Goal: Task Accomplishment & Management: Complete application form

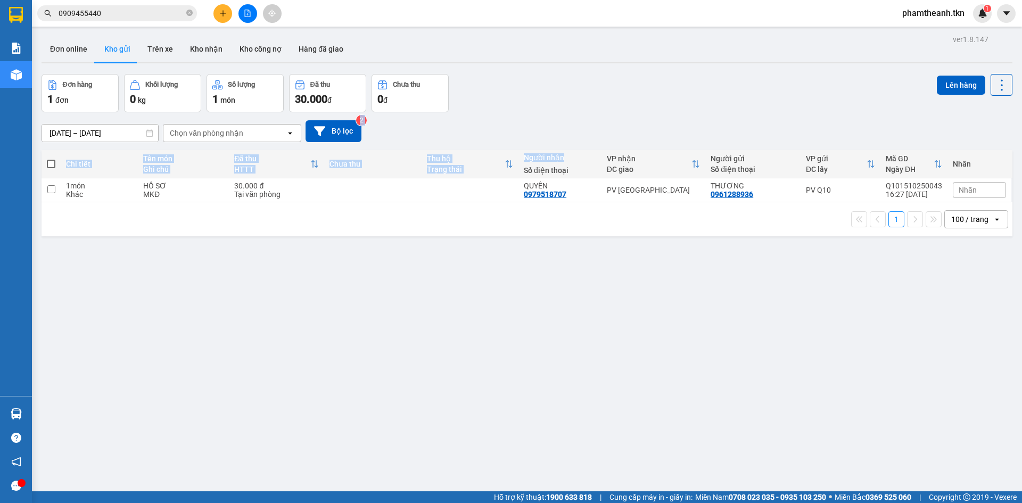
click at [218, 11] on button at bounding box center [223, 13] width 19 height 19
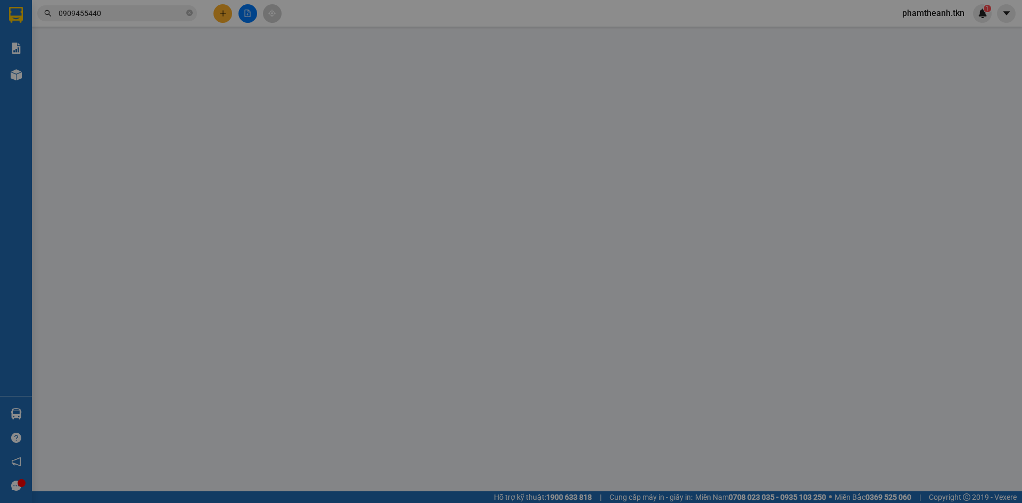
click at [126, 103] on input "SĐT Người Gửi" at bounding box center [153, 105] width 146 height 17
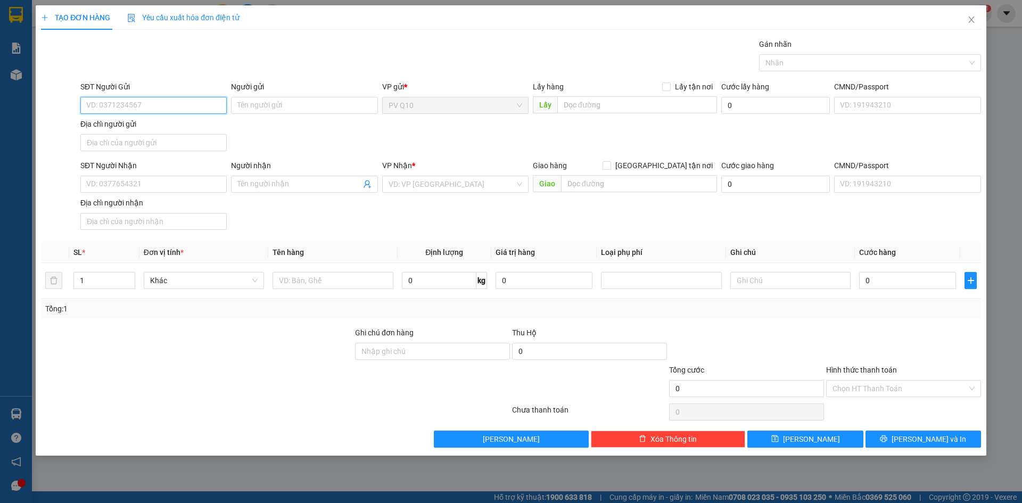
click at [158, 103] on input "SĐT Người Gửi" at bounding box center [153, 105] width 146 height 17
type input "0909959535"
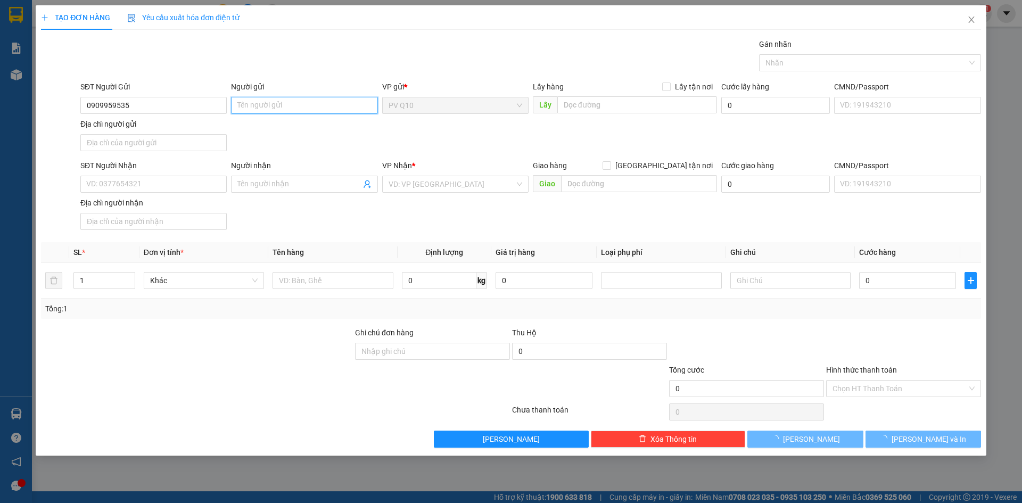
click at [269, 107] on input "Người gửi" at bounding box center [304, 105] width 146 height 17
type input "lan"
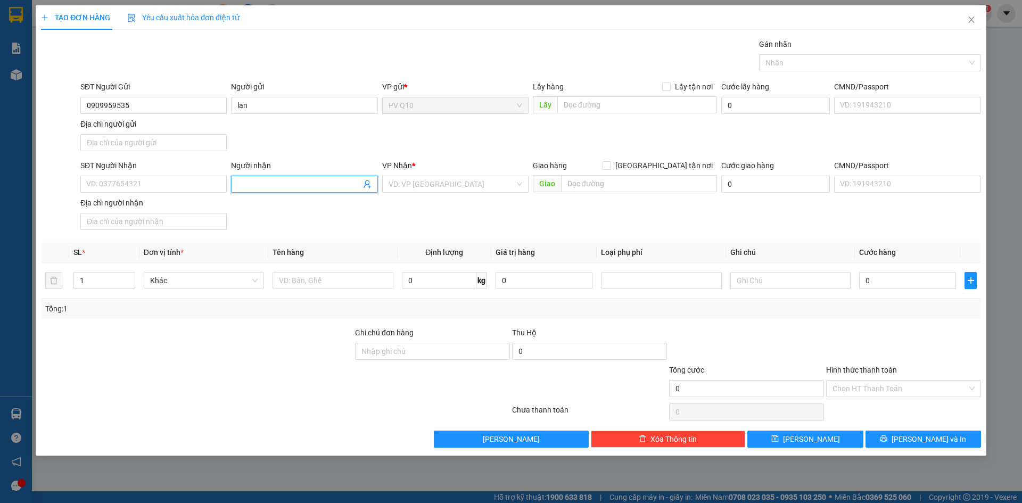
click at [285, 179] on input "Người nhận" at bounding box center [298, 184] width 123 height 12
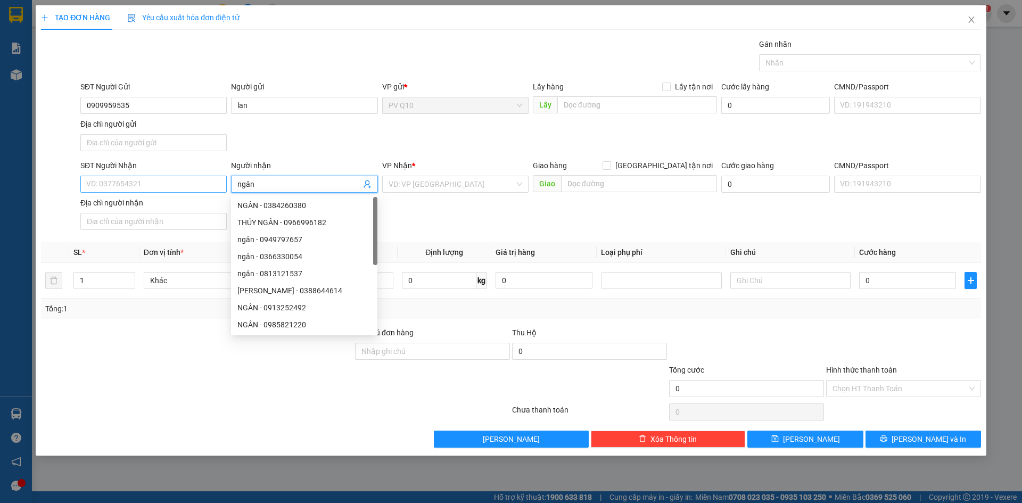
type input "ngân"
click at [121, 183] on input "SĐT Người Nhận" at bounding box center [153, 184] width 146 height 17
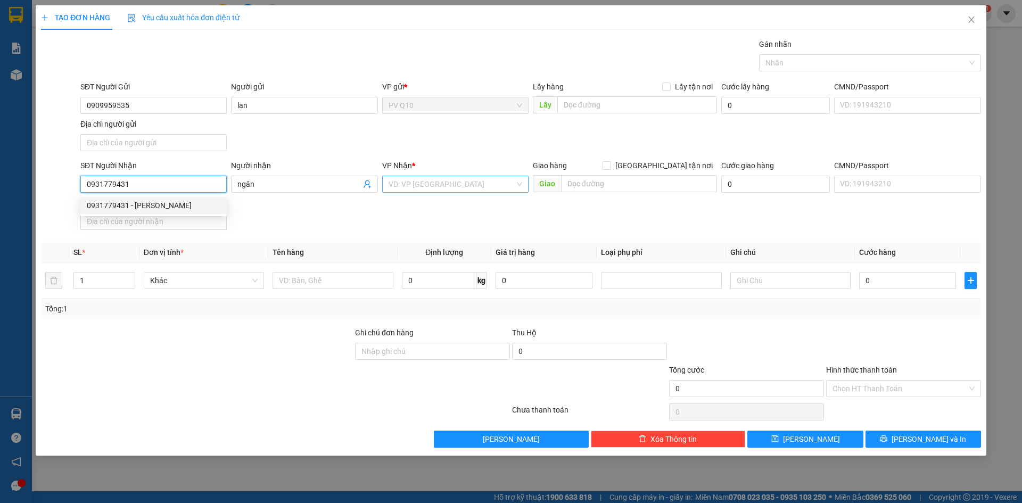
type input "0931779431"
click at [439, 178] on input "search" at bounding box center [452, 184] width 126 height 16
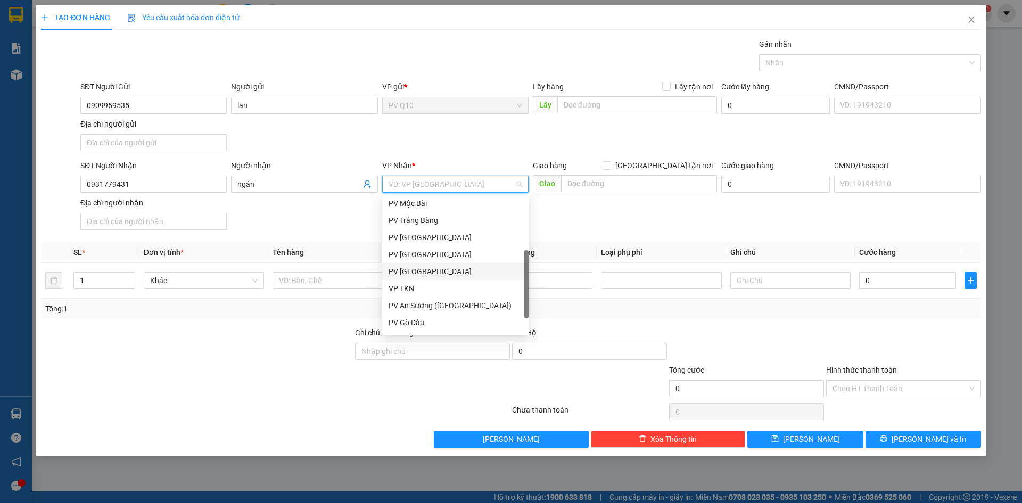
scroll to position [68, 0]
click at [437, 258] on div "PV [GEOGRAPHIC_DATA]" at bounding box center [456, 257] width 134 height 12
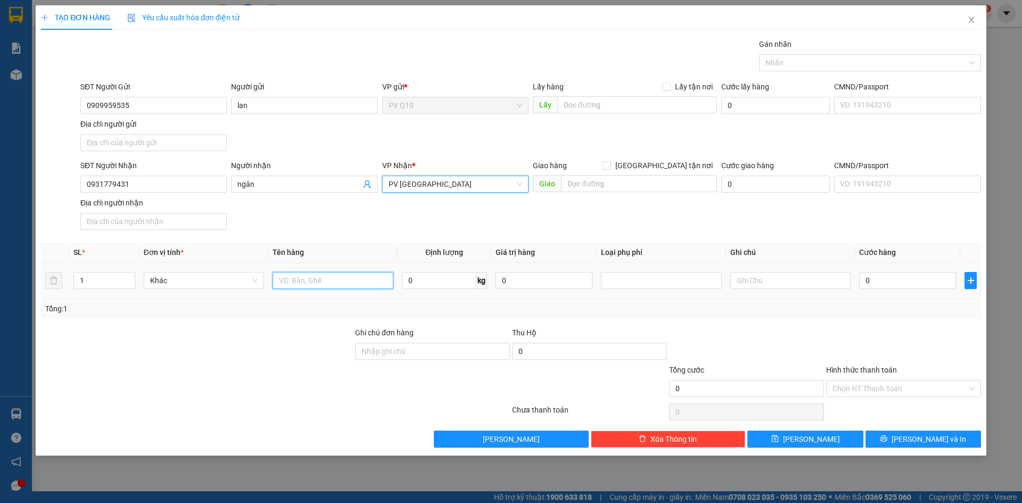
click at [314, 282] on input "text" at bounding box center [333, 280] width 120 height 17
type input "thùng cua"
click at [788, 283] on input "text" at bounding box center [791, 280] width 120 height 17
type input "hư chết không đền"
click at [928, 283] on input "0" at bounding box center [907, 280] width 97 height 17
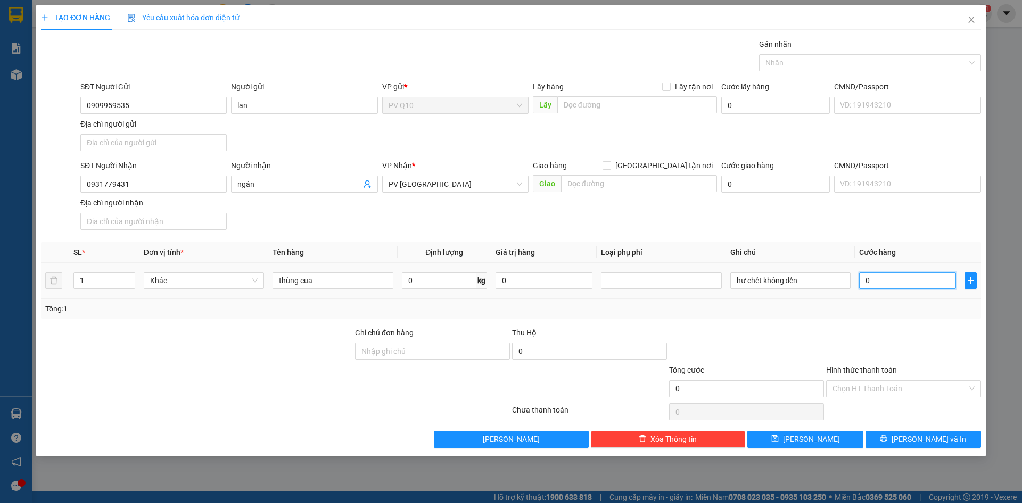
type input "4"
type input "40"
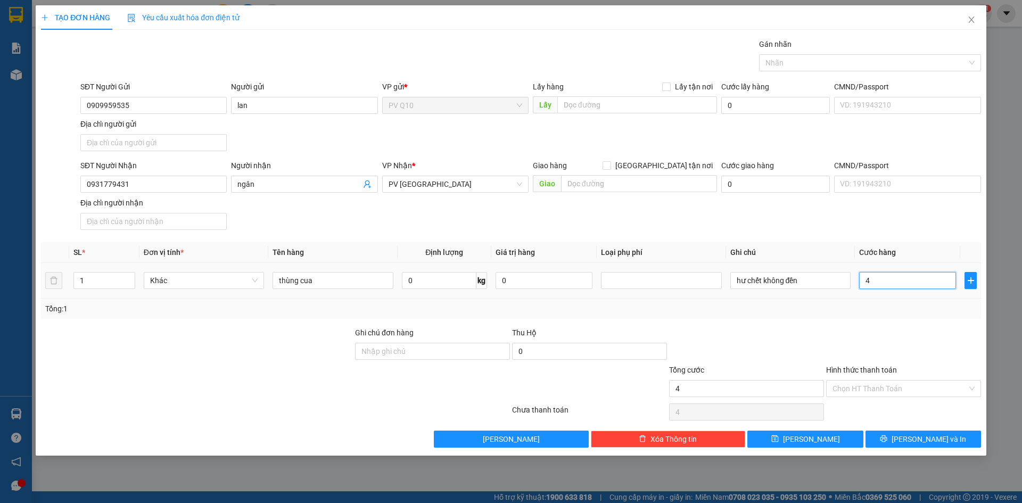
type input "40"
click at [799, 61] on div at bounding box center [865, 62] width 206 height 13
type input "40.000"
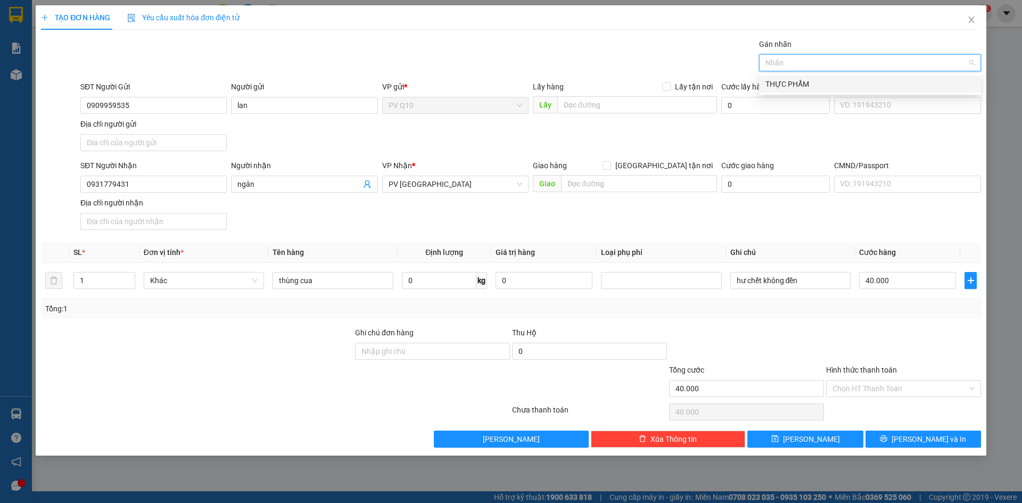
click at [801, 81] on div "THỰC PHẨM" at bounding box center [870, 84] width 209 height 12
click at [750, 221] on div "SĐT Người Nhận 0931779431 Người nhận ngân VP Nhận * PV Tây Ninh Giao hàng Giao …" at bounding box center [530, 197] width 905 height 75
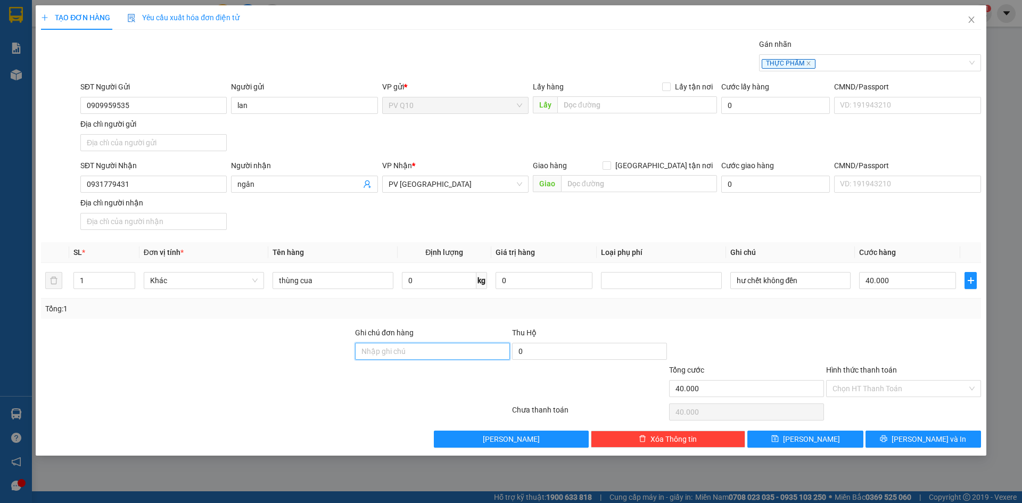
click at [436, 354] on input "Ghi chú đơn hàng" at bounding box center [432, 351] width 155 height 17
type input "v"
type input "có báo sáng mai gửi sớm . về tới gọi khách dùm e"
click at [862, 381] on input "Hình thức thanh toán" at bounding box center [900, 389] width 135 height 16
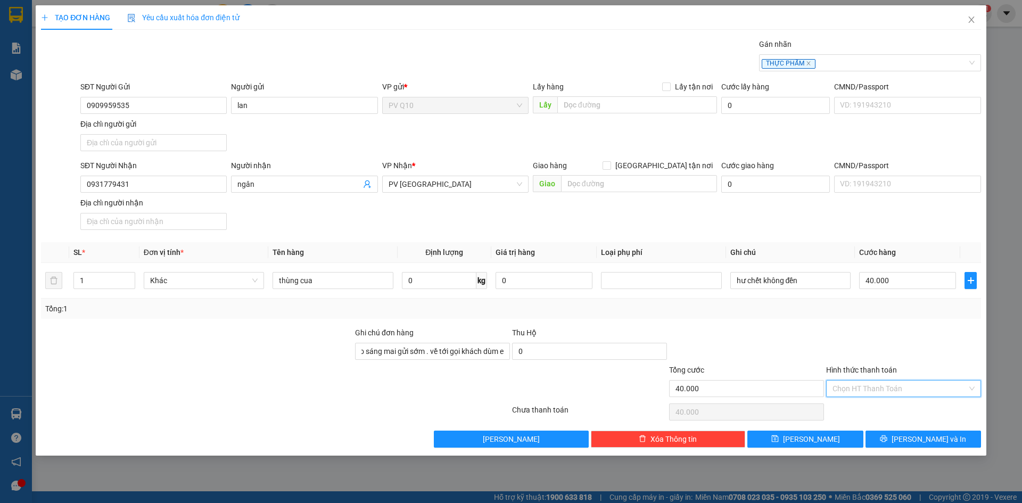
scroll to position [0, 0]
click at [843, 404] on div "Tại văn phòng" at bounding box center [903, 409] width 155 height 17
type input "0"
click at [359, 288] on input "thùng cua" at bounding box center [333, 280] width 120 height 17
click at [147, 224] on input "Địa chỉ người nhận" at bounding box center [153, 221] width 146 height 17
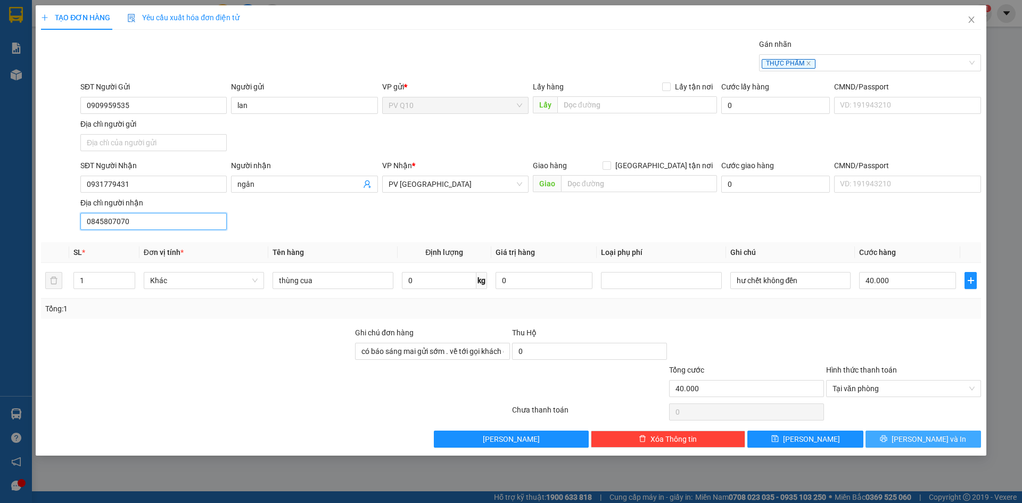
type input "0845807070"
click at [888, 435] on icon "printer" at bounding box center [883, 438] width 7 height 7
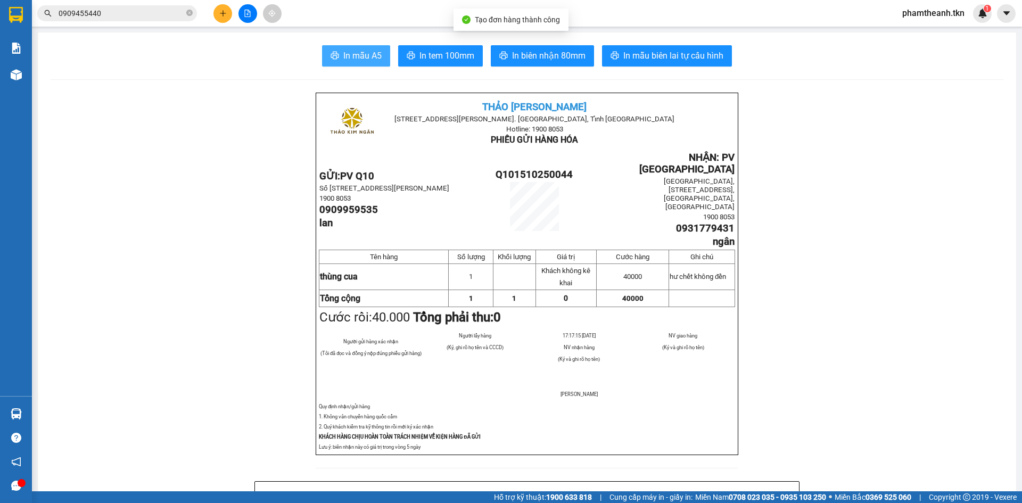
click at [351, 53] on span "In mẫu A5" at bounding box center [362, 55] width 38 height 13
drag, startPoint x: 573, startPoint y: 129, endPoint x: 359, endPoint y: 54, distance: 226.8
click at [359, 54] on span "In mẫu A5" at bounding box center [362, 55] width 38 height 13
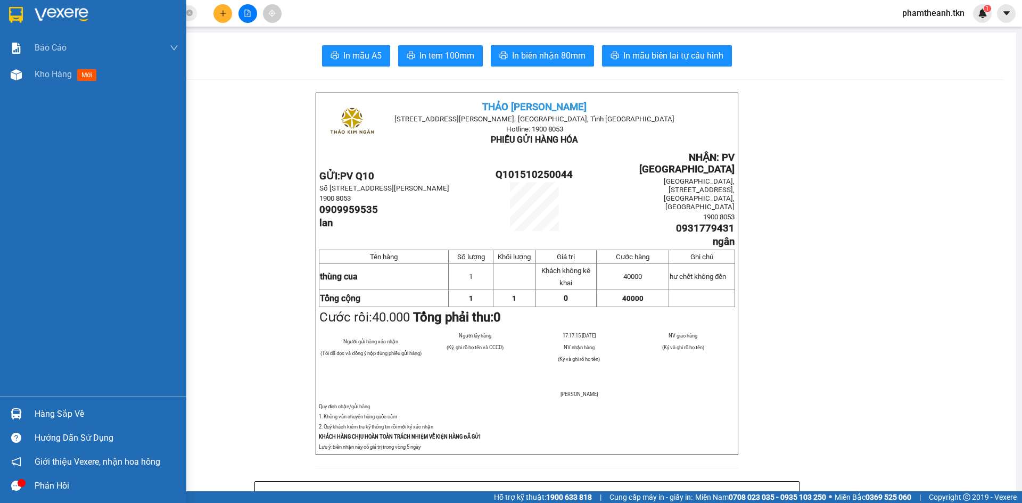
click at [25, 5] on div at bounding box center [93, 17] width 186 height 35
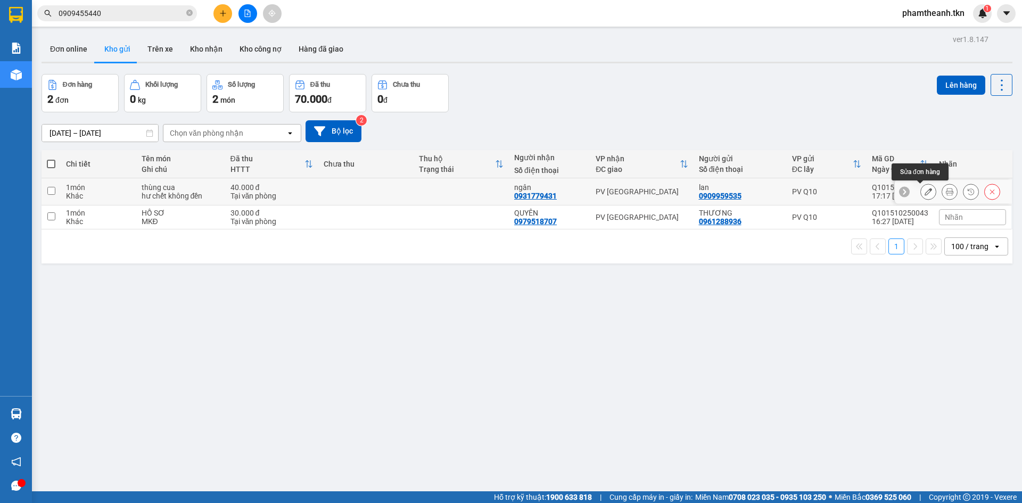
click at [925, 192] on icon at bounding box center [928, 191] width 7 height 7
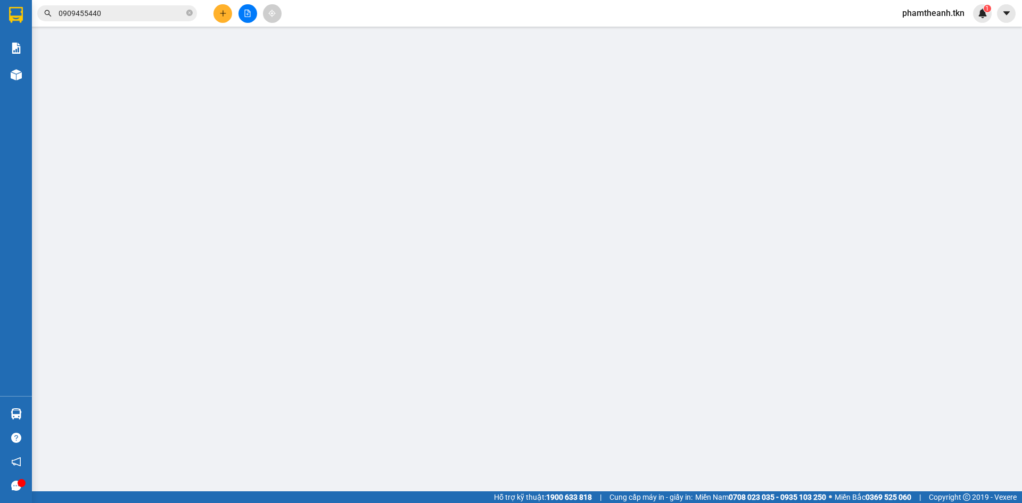
type input "0909959535"
type input "lan"
type input "0931779431"
type input "ngân"
type input "0845807070"
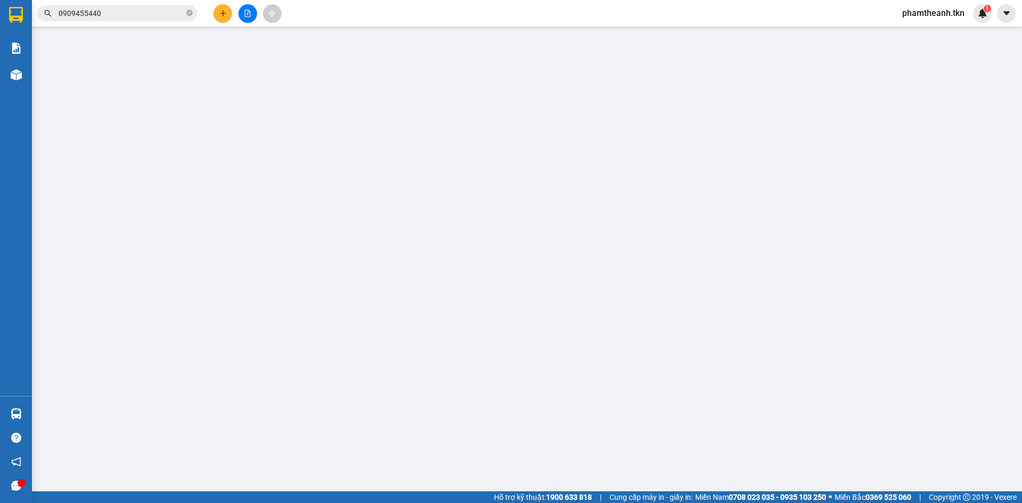
type input "có báo sáng mai gửi sớm . về tới gọi khách dùm e"
type input "40.000"
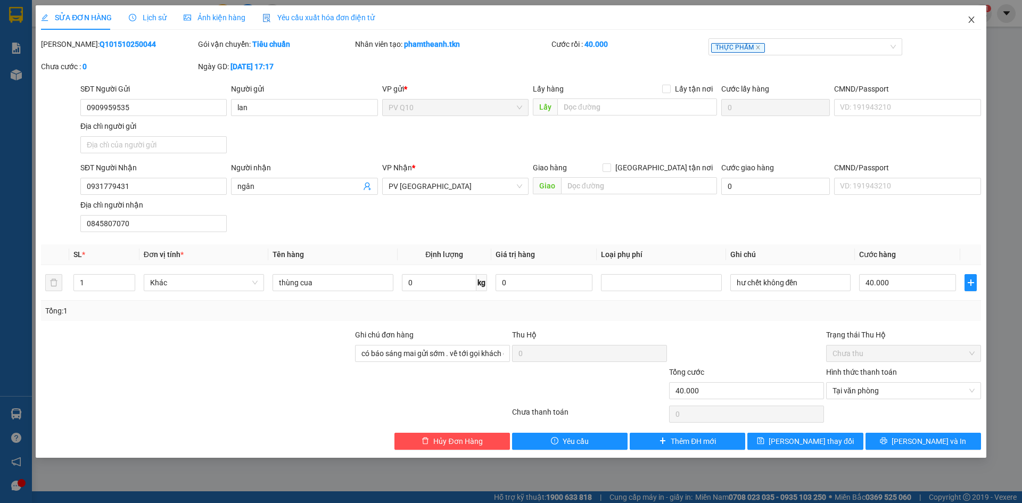
click at [976, 22] on span "Close" at bounding box center [972, 20] width 30 height 30
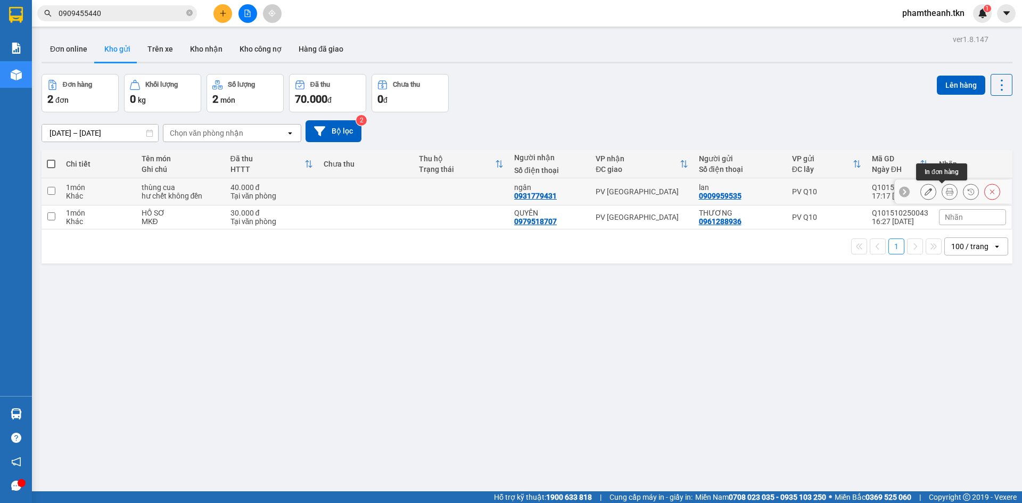
click at [946, 194] on icon at bounding box center [949, 191] width 7 height 7
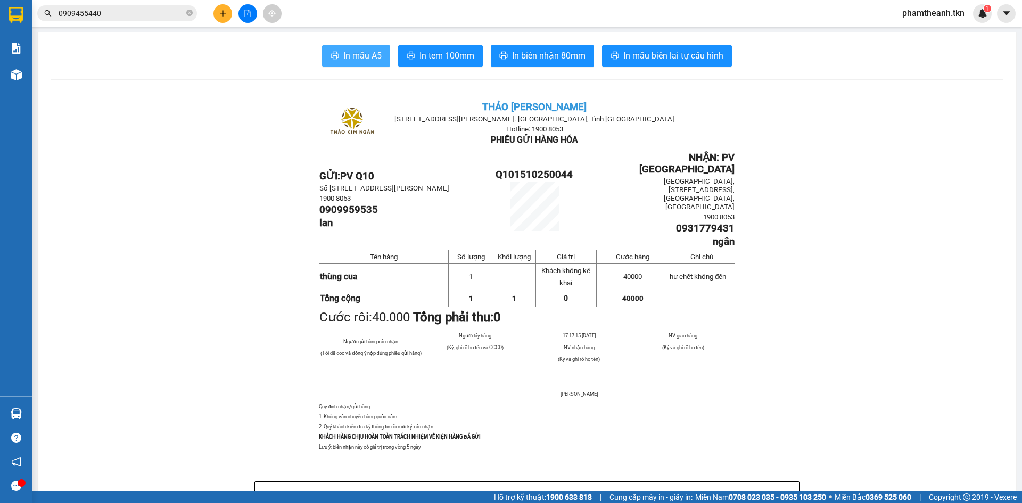
click at [366, 59] on span "In mẫu A5" at bounding box center [362, 55] width 38 height 13
click at [186, 12] on icon "close-circle" at bounding box center [189, 13] width 6 height 6
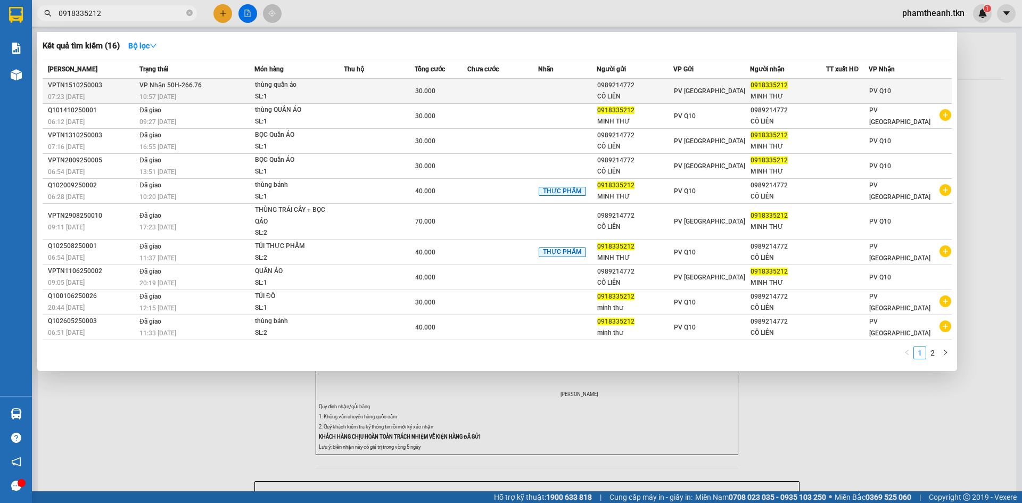
type input "0918335212"
click at [507, 91] on td at bounding box center [502, 91] width 71 height 25
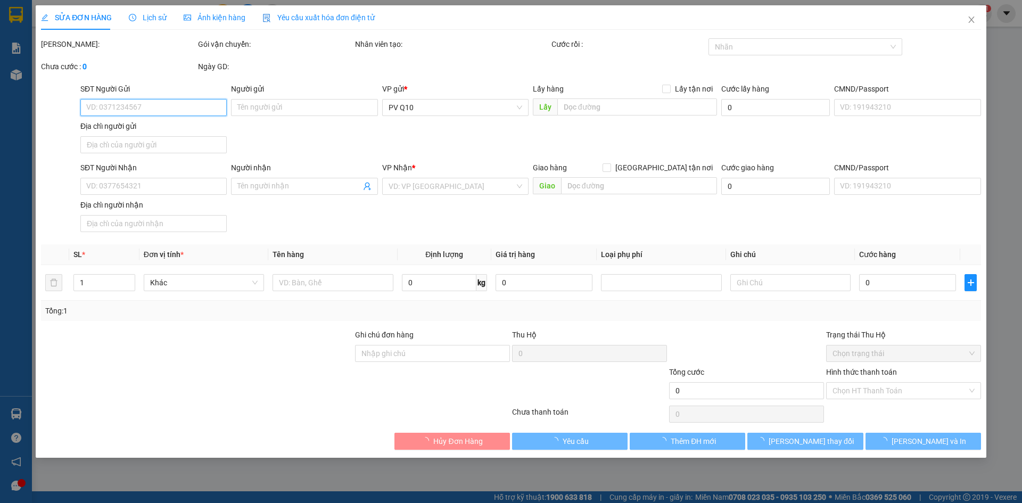
type input "0989214772"
type input "CÔ LIÊN"
type input "0918335212"
type input "MINH THƯ"
type input "30.000"
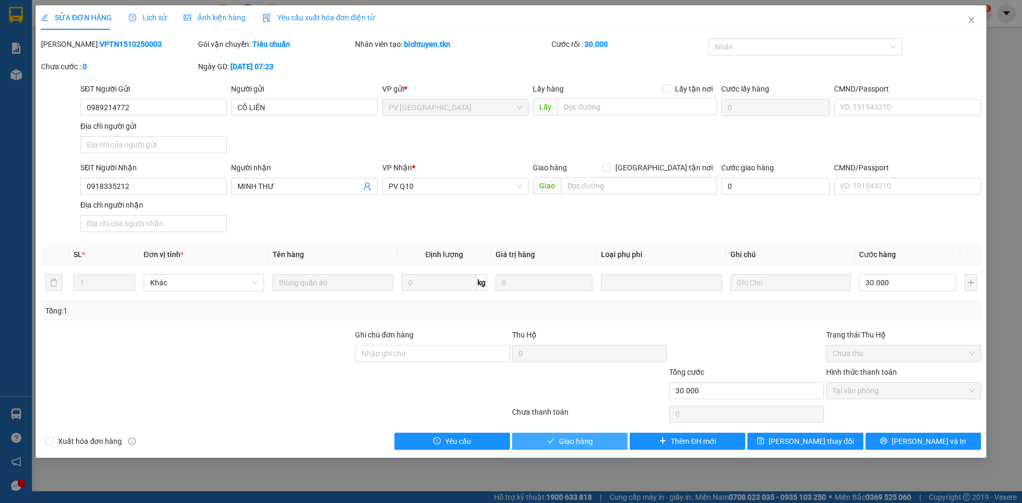
click at [587, 439] on span "Giao hàng" at bounding box center [576, 442] width 34 height 12
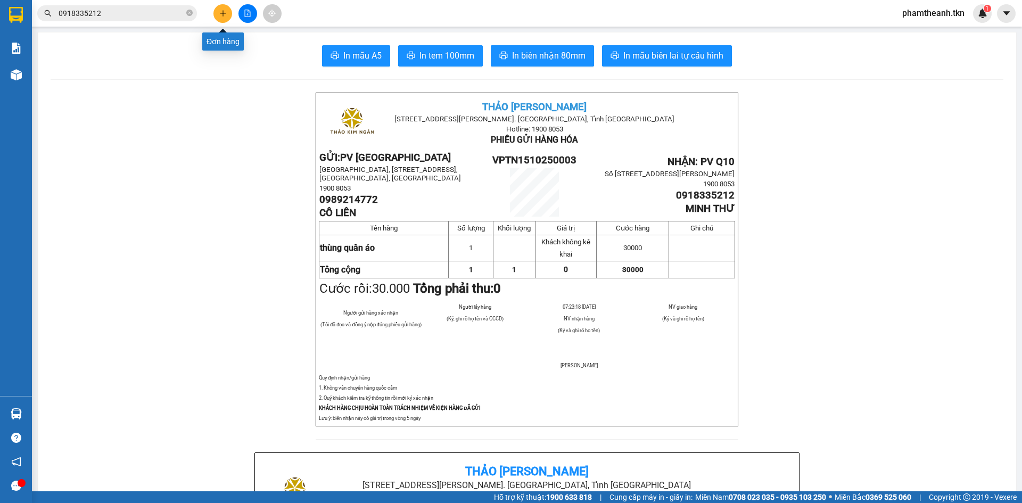
click at [222, 12] on icon "plus" at bounding box center [222, 13] width 7 height 7
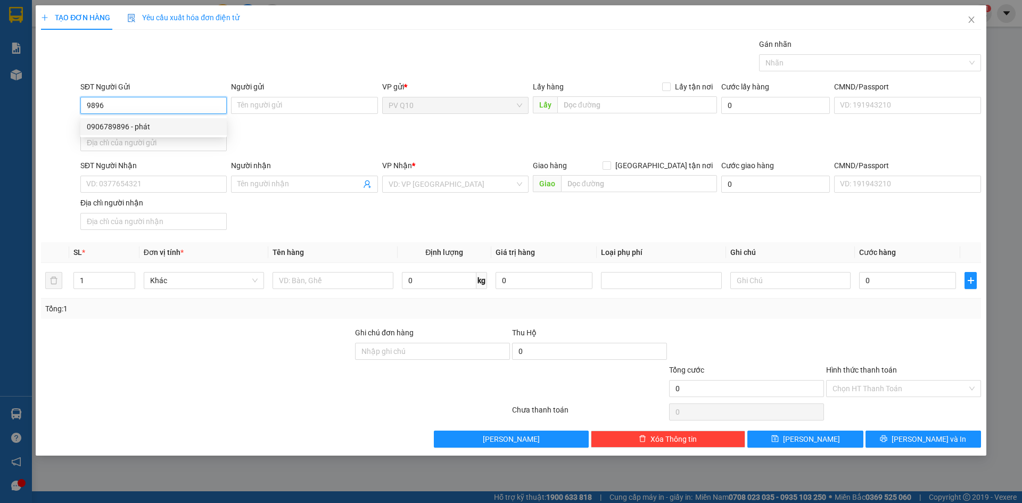
click at [134, 132] on div "0906789896 - phát" at bounding box center [154, 127] width 134 height 12
type input "0906789896"
type input "phát"
type input "0366218712"
type input "LINH"
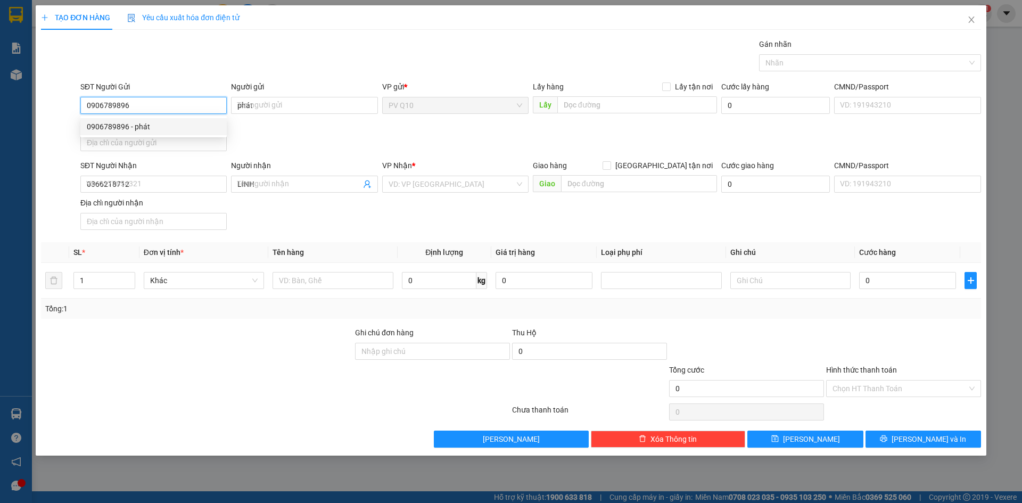
type input "30.000"
type input "0906789896"
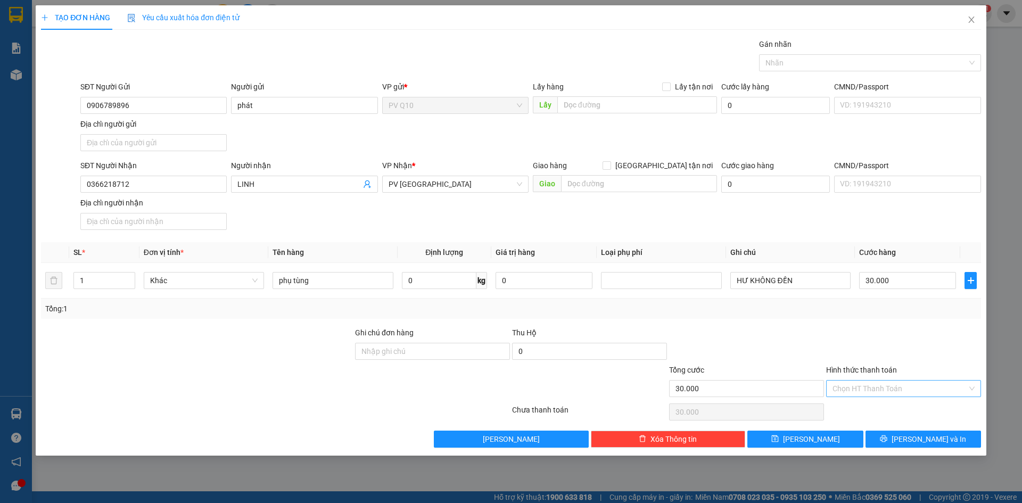
click at [937, 393] on input "Hình thức thanh toán" at bounding box center [900, 389] width 135 height 16
click at [863, 413] on div "Tại văn phòng" at bounding box center [904, 410] width 142 height 12
type input "0"
click at [901, 437] on button "[PERSON_NAME] và In" at bounding box center [924, 439] width 116 height 17
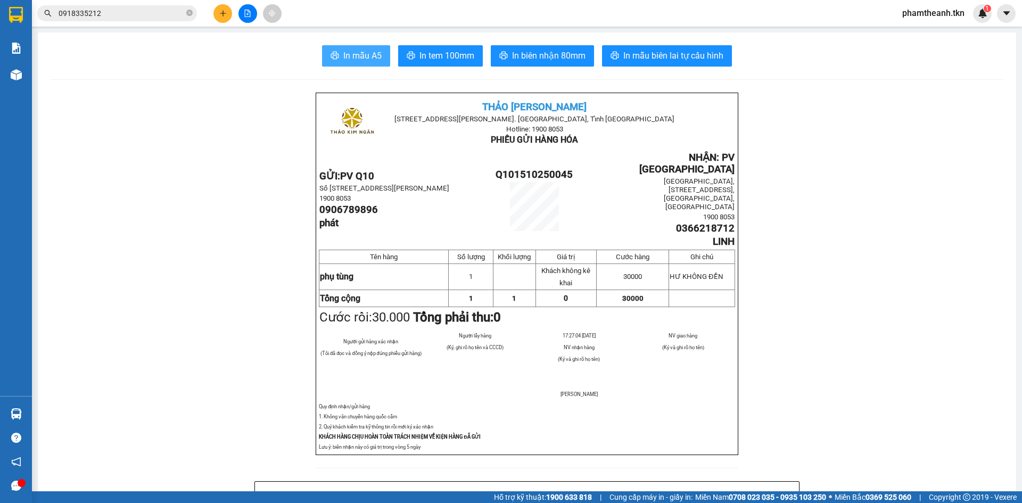
click at [364, 50] on span "In mẫu A5" at bounding box center [362, 55] width 38 height 13
drag, startPoint x: 831, startPoint y: 260, endPoint x: 668, endPoint y: 313, distance: 171.1
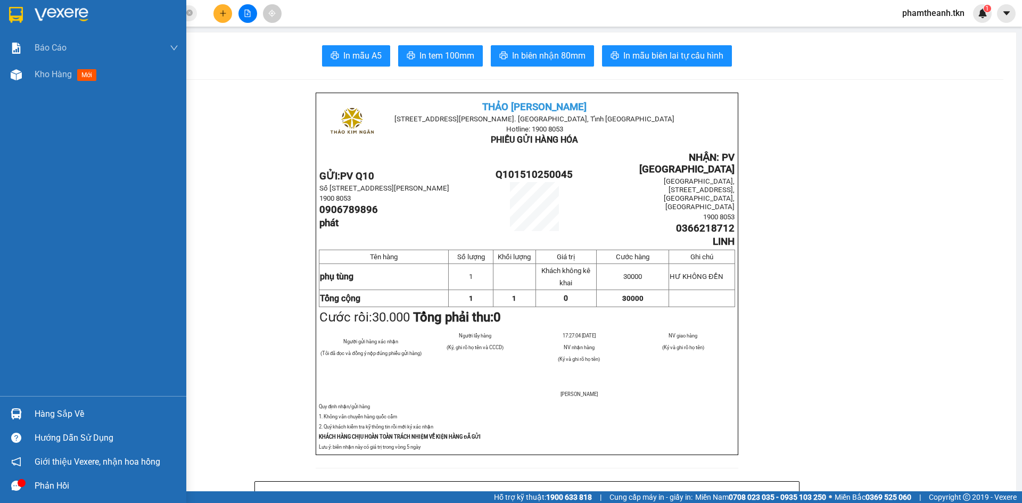
click at [32, 422] on div "Hàng sắp về" at bounding box center [93, 414] width 186 height 24
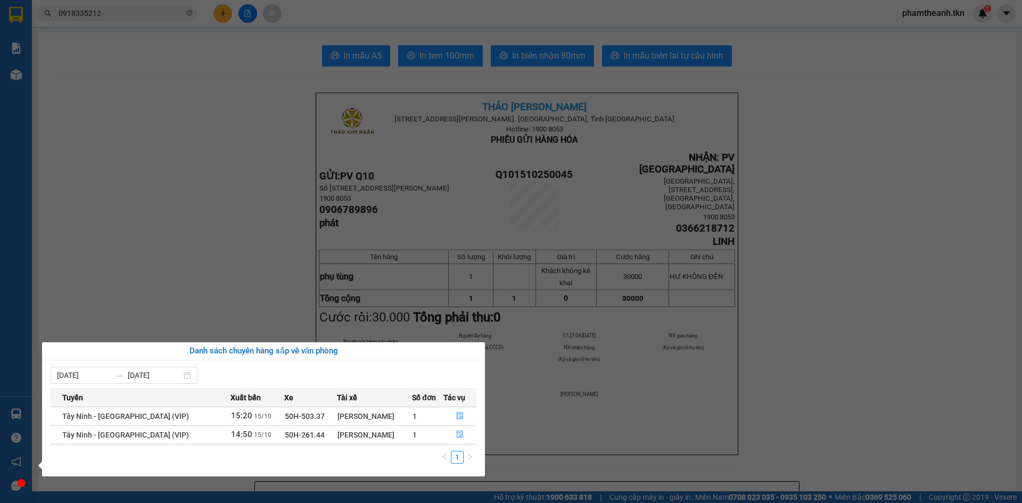
click at [262, 318] on section "Kết quả tìm kiếm ( 16 ) Bộ lọc Mã ĐH Trạng thái Món hàng Thu hộ Tổng cước Chưa …" at bounding box center [511, 251] width 1022 height 503
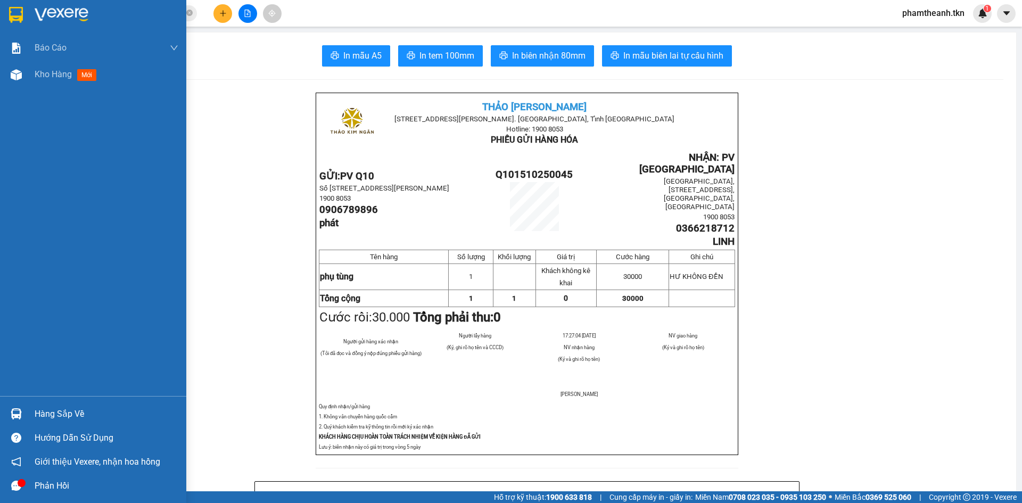
drag, startPoint x: 61, startPoint y: 421, endPoint x: 67, endPoint y: 417, distance: 7.1
click at [60, 421] on div "Hàng sắp về" at bounding box center [107, 414] width 144 height 16
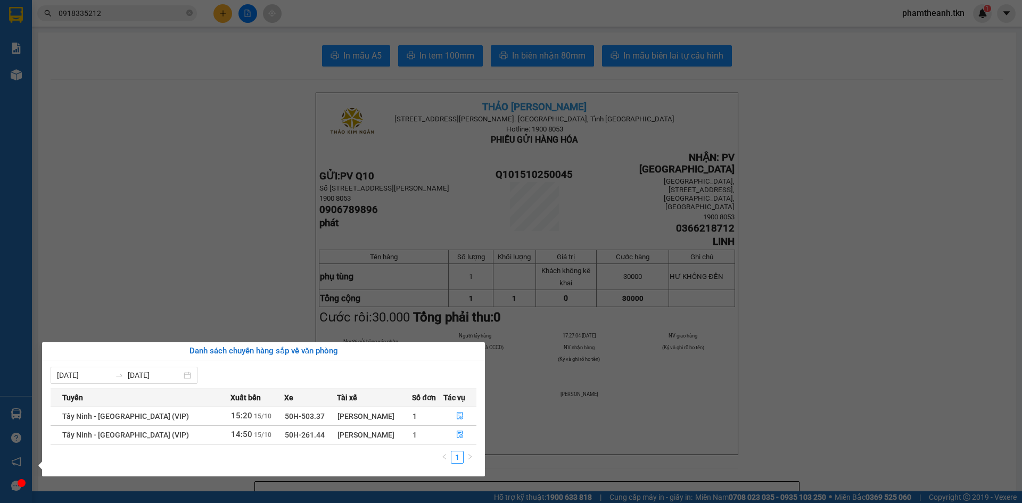
click at [193, 258] on section "Kết quả tìm kiếm ( 16 ) Bộ lọc Mã ĐH Trạng thái Món hàng Thu hộ Tổng cước Chưa …" at bounding box center [511, 251] width 1022 height 503
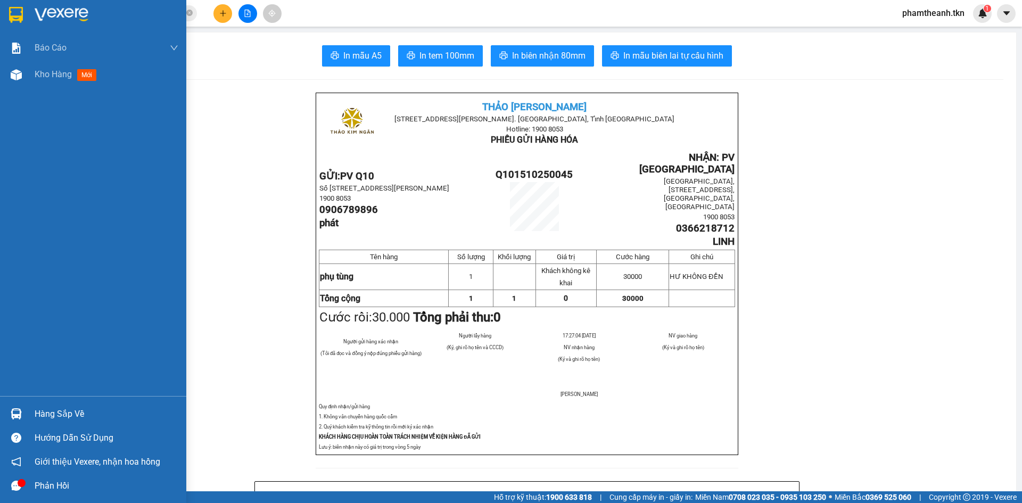
click at [48, 417] on div "Hàng sắp về" at bounding box center [107, 414] width 144 height 16
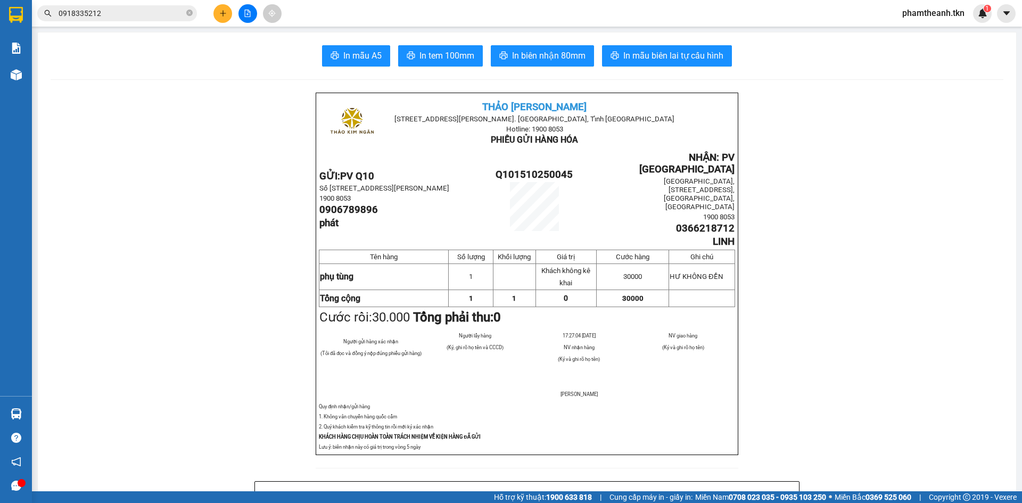
click at [79, 259] on section "Kết quả tìm kiếm ( 16 ) Bộ lọc Mã ĐH Trạng thái Món hàng Thu hộ Tổng cước Chưa …" at bounding box center [511, 251] width 1022 height 503
click at [216, 13] on button at bounding box center [223, 13] width 19 height 19
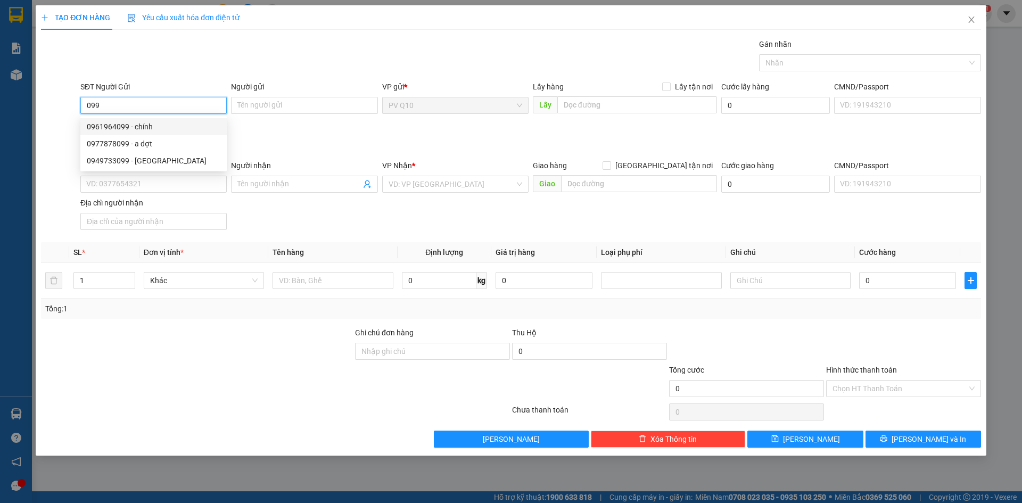
click at [140, 125] on div "0961964099 - chính" at bounding box center [154, 127] width 134 height 12
type input "0961964099"
type input "chính"
type input "0975449936"
type input "bác sĩ loan"
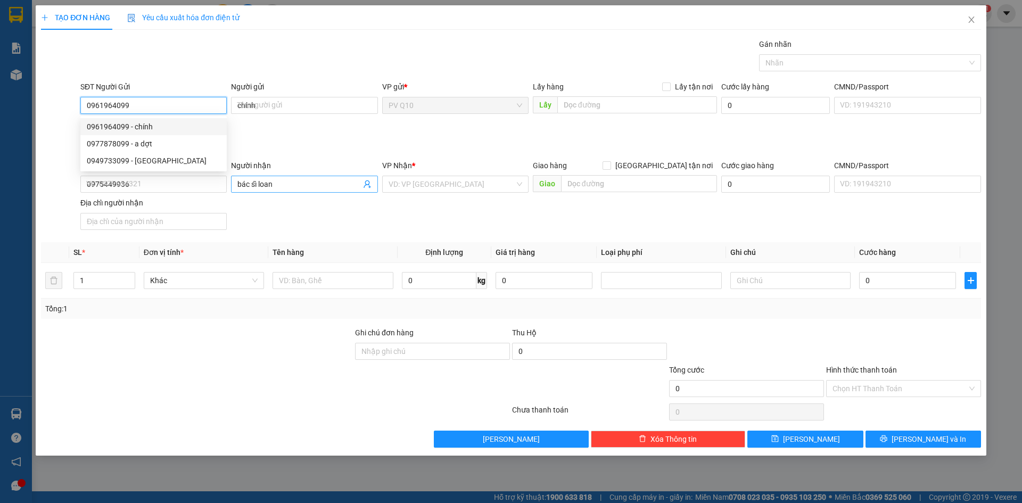
type input "30.000"
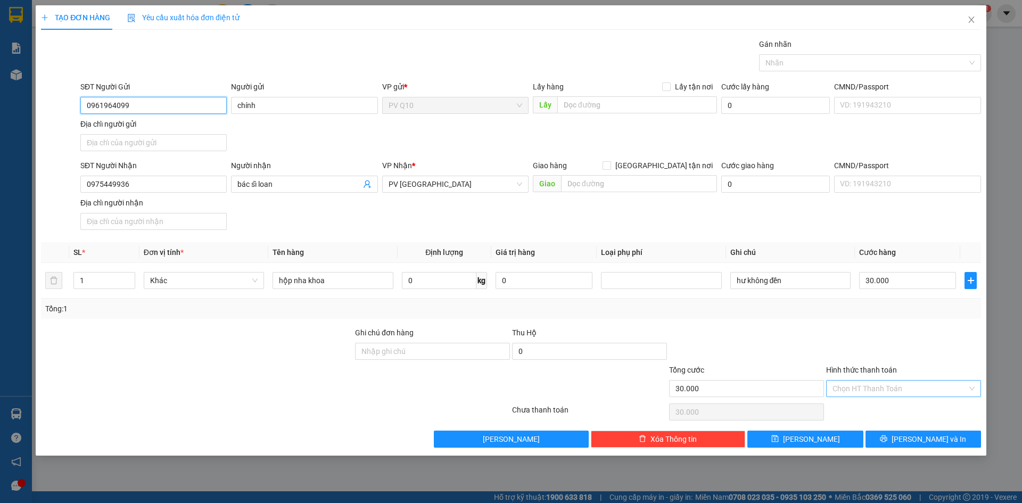
type input "0961964099"
click at [885, 385] on input "Hình thức thanh toán" at bounding box center [900, 389] width 135 height 16
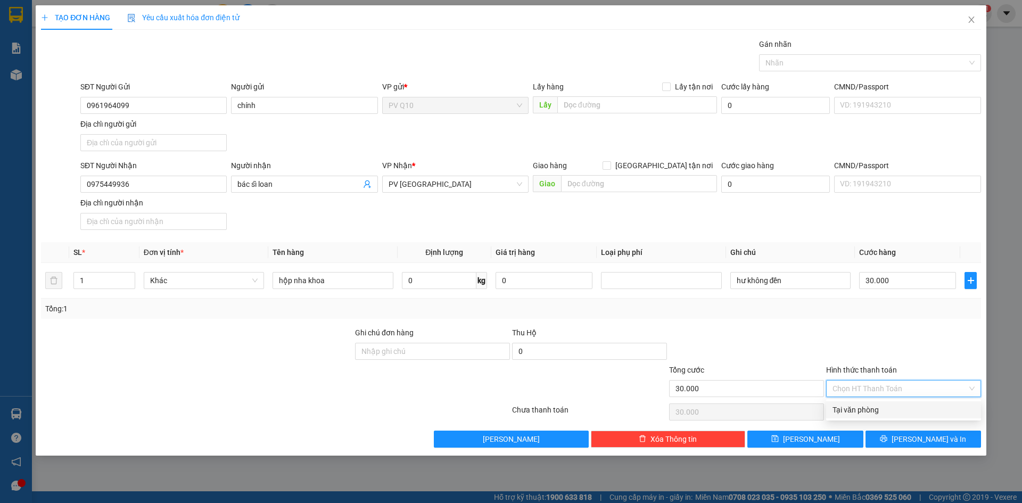
click at [892, 407] on div "Tại văn phòng" at bounding box center [904, 410] width 142 height 12
type input "0"
click at [928, 436] on span "[PERSON_NAME] và In" at bounding box center [929, 439] width 75 height 12
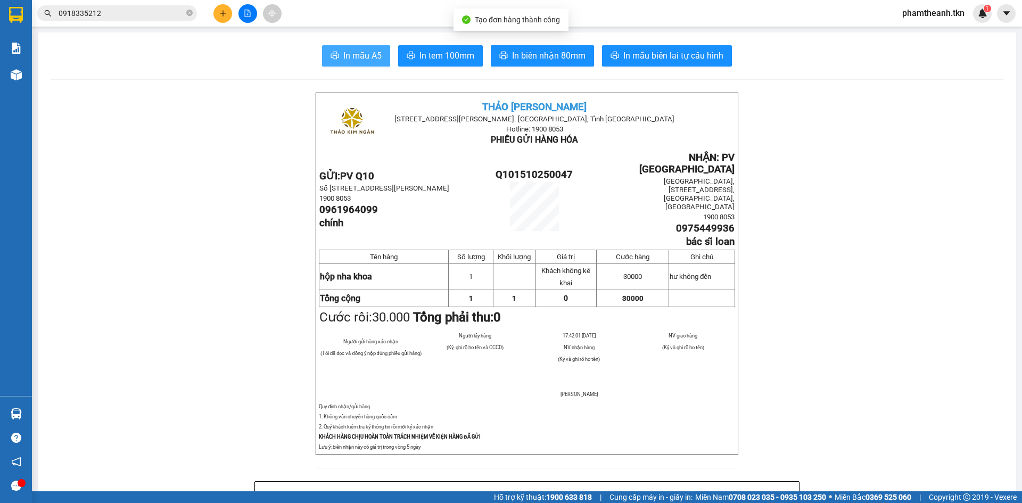
click at [374, 53] on span "In mẫu A5" at bounding box center [362, 55] width 38 height 13
drag, startPoint x: 195, startPoint y: 14, endPoint x: 187, endPoint y: 10, distance: 8.3
click at [192, 13] on span "0918335212" at bounding box center [117, 13] width 160 height 16
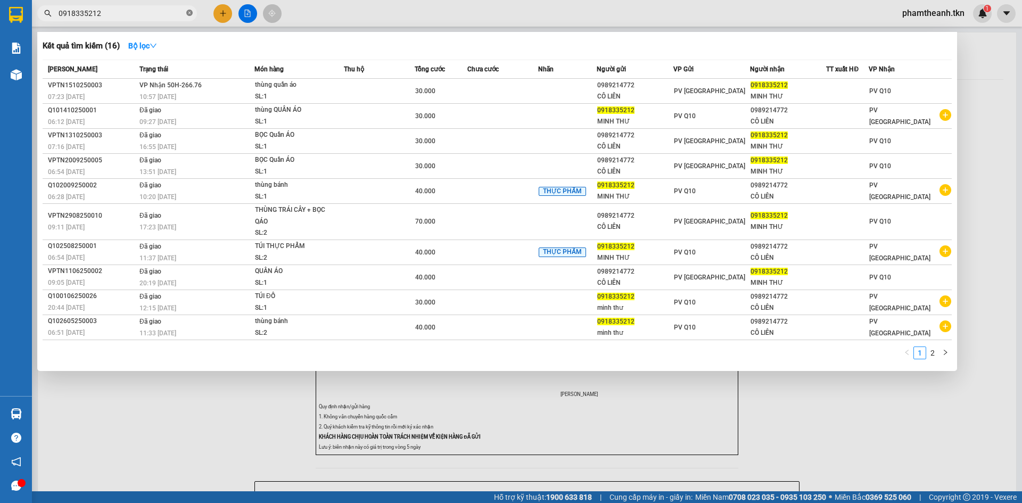
click at [187, 10] on icon "close-circle" at bounding box center [189, 13] width 6 height 6
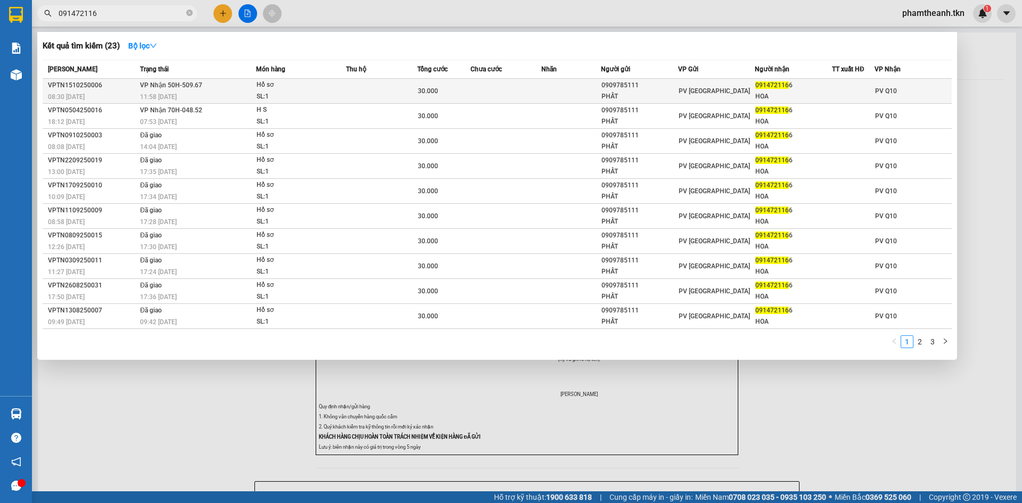
type input "091472116"
click at [364, 90] on td at bounding box center [381, 91] width 71 height 25
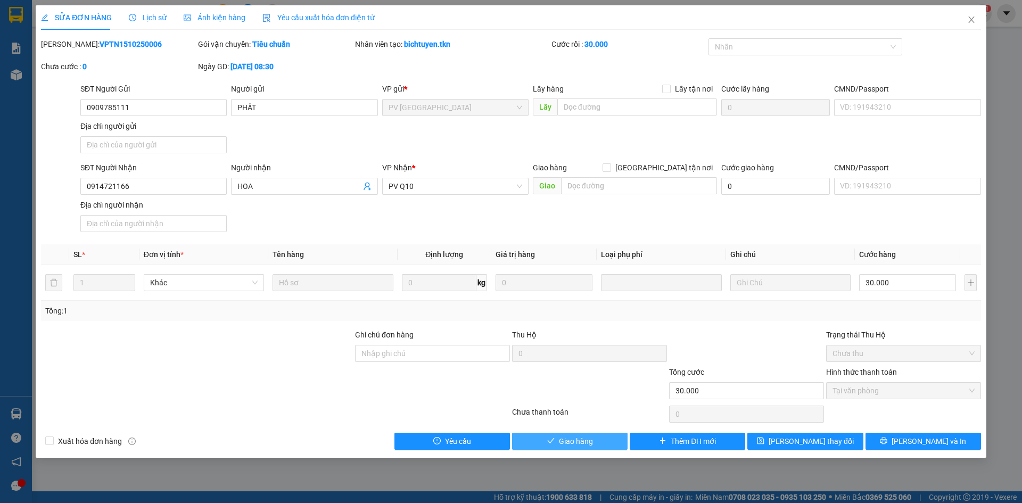
click at [578, 439] on span "Giao hàng" at bounding box center [576, 442] width 34 height 12
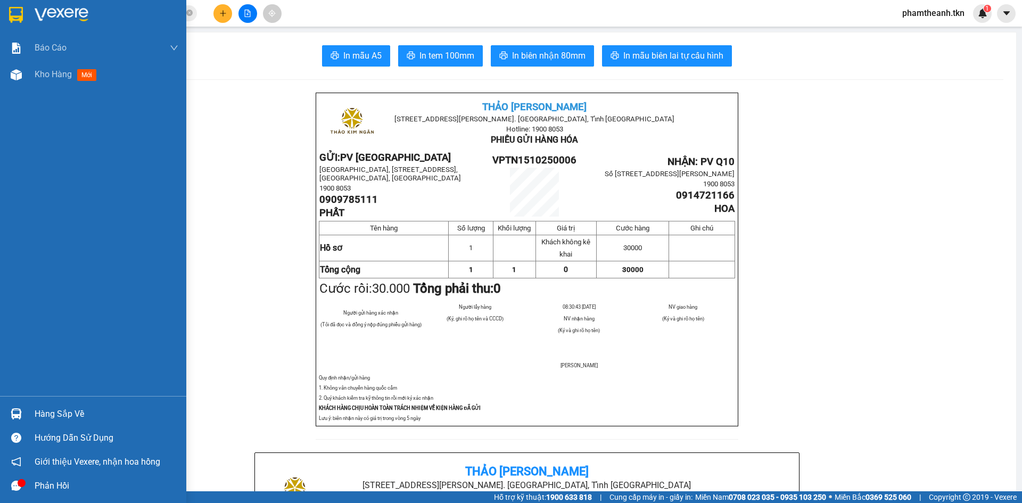
click at [45, 22] on img at bounding box center [62, 15] width 54 height 16
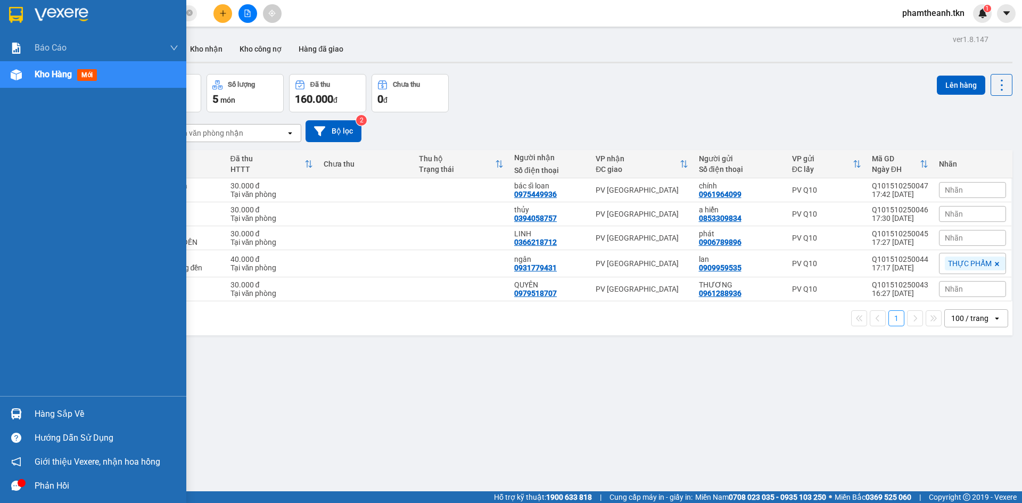
click at [53, 419] on div "Hàng sắp về" at bounding box center [107, 414] width 144 height 16
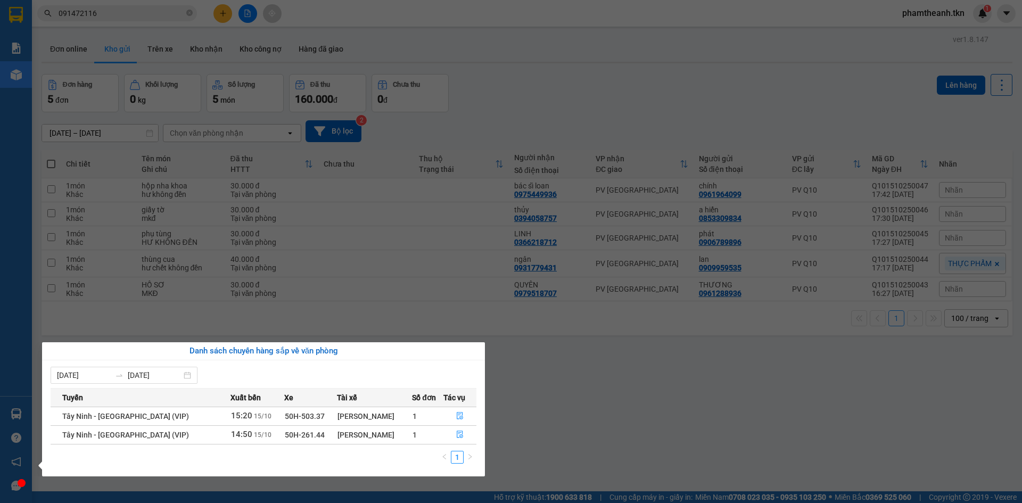
click at [201, 216] on section "Kết quả tìm kiếm ( 23 ) Bộ lọc Mã ĐH Trạng thái Món hàng Thu hộ Tổng cước Chưa …" at bounding box center [511, 251] width 1022 height 503
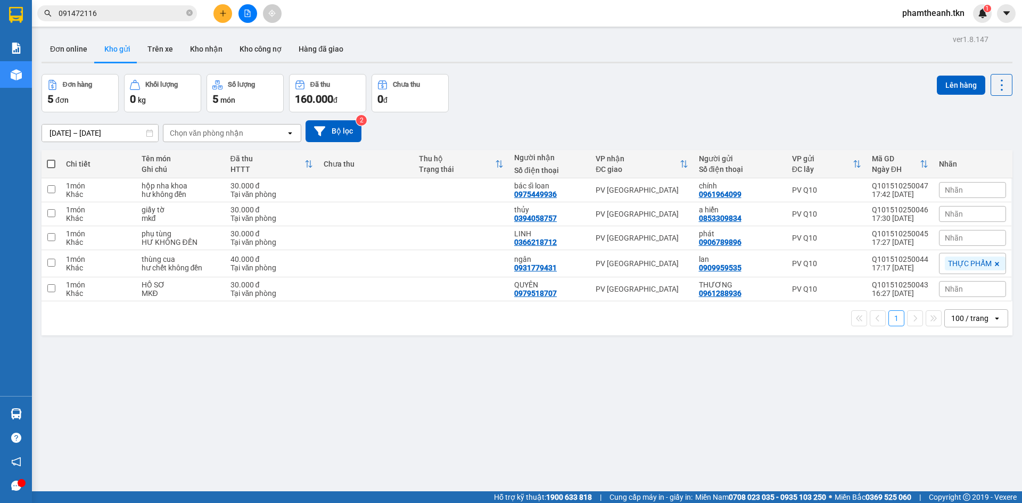
click at [33, 414] on main "ver 1.8.147 Đơn online Kho gửi Trên xe Kho nhận Kho công nợ Hàng đã giao Đơn hà…" at bounding box center [511, 245] width 1022 height 491
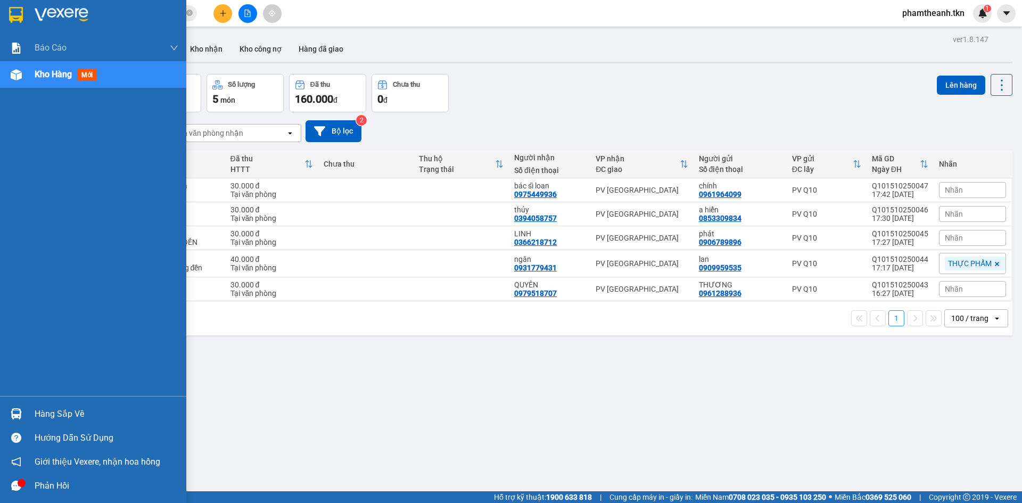
click at [22, 412] on div at bounding box center [16, 414] width 19 height 19
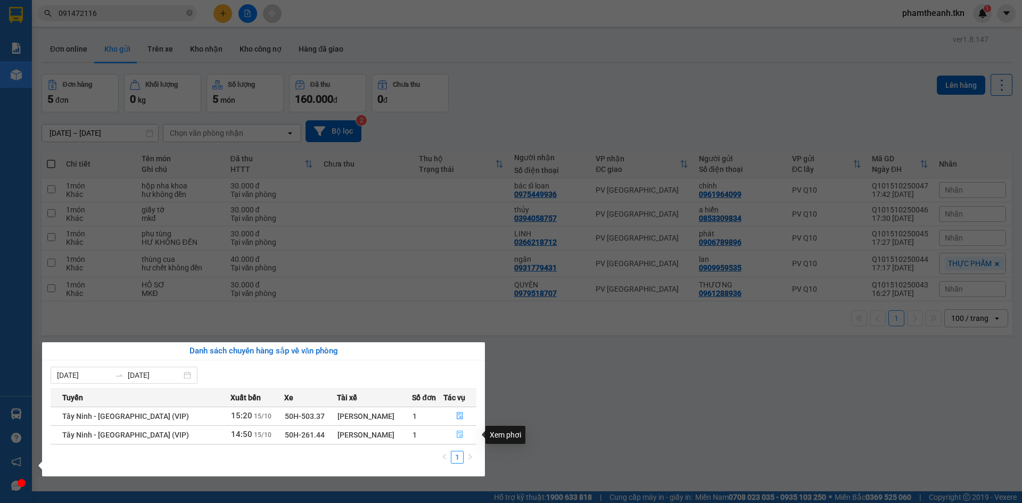
click at [453, 434] on button "button" at bounding box center [460, 434] width 32 height 17
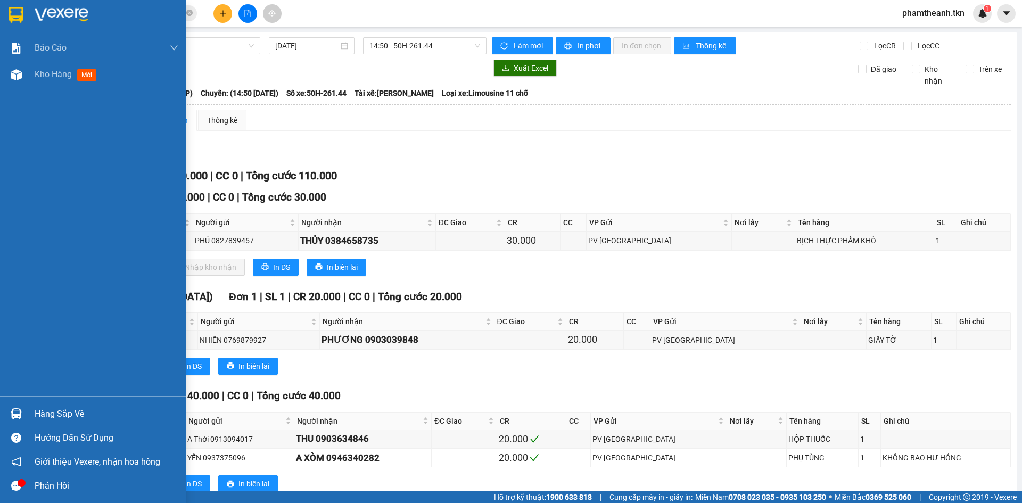
click at [24, 415] on div at bounding box center [16, 414] width 19 height 19
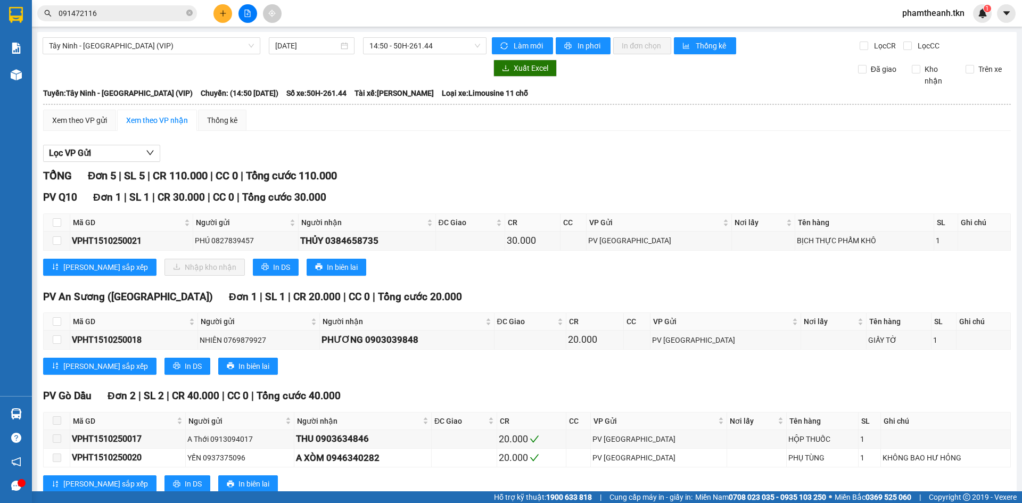
click at [761, 122] on section "Kết quả tìm kiếm ( 23 ) Bộ lọc Mã ĐH Trạng thái Món hàng Thu hộ Tổng cước Chưa …" at bounding box center [511, 251] width 1022 height 503
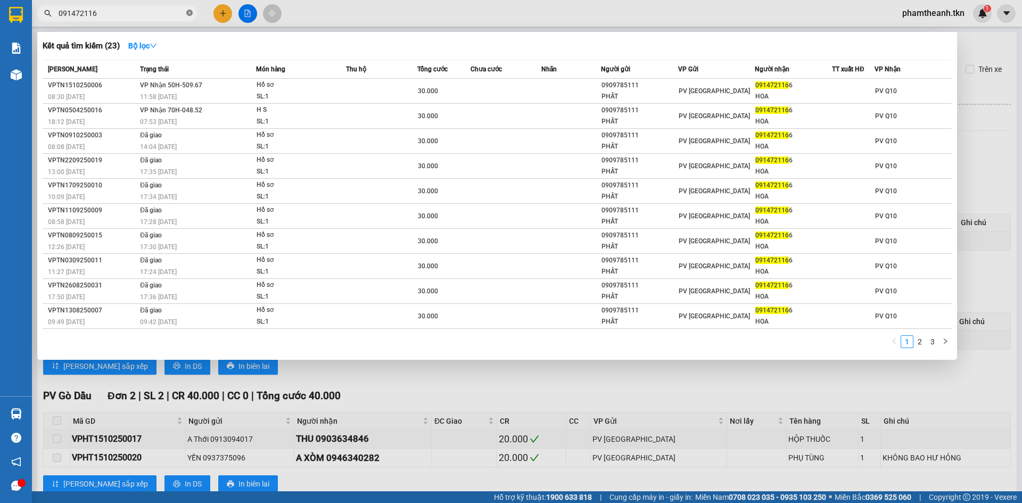
click at [187, 10] on icon "close-circle" at bounding box center [189, 13] width 6 height 6
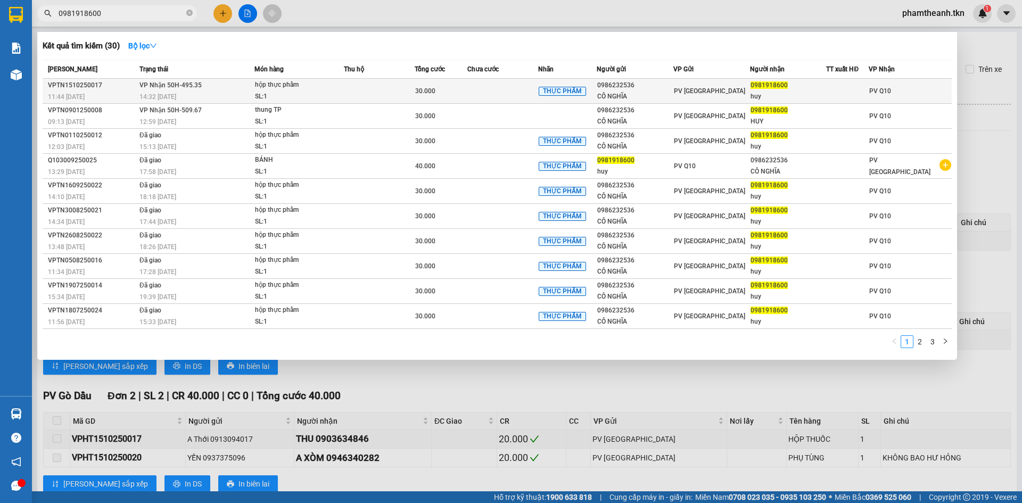
type input "0981918600"
click at [218, 94] on div "14:32 [DATE]" at bounding box center [197, 97] width 114 height 12
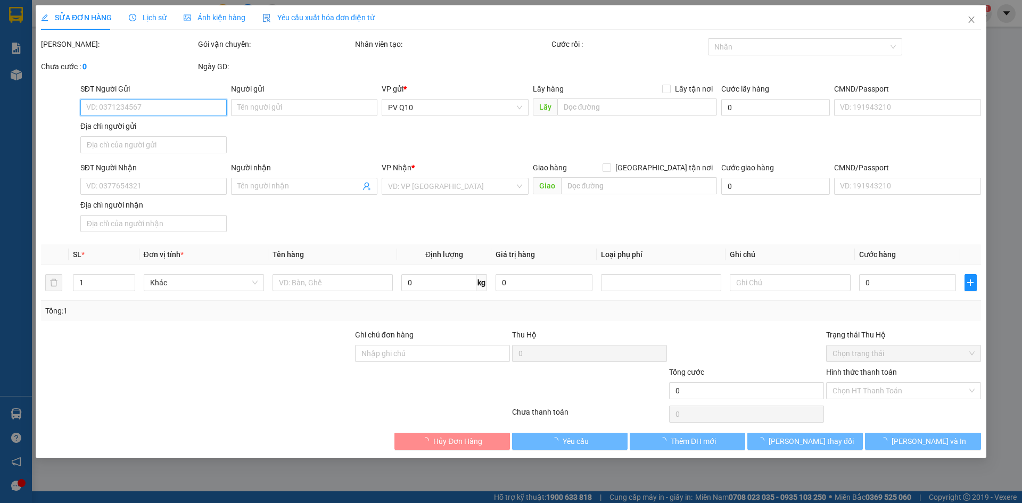
type input "0986232536"
type input "CÔ NGHĨA"
type input "0981918600"
type input "huy"
type input "30.000"
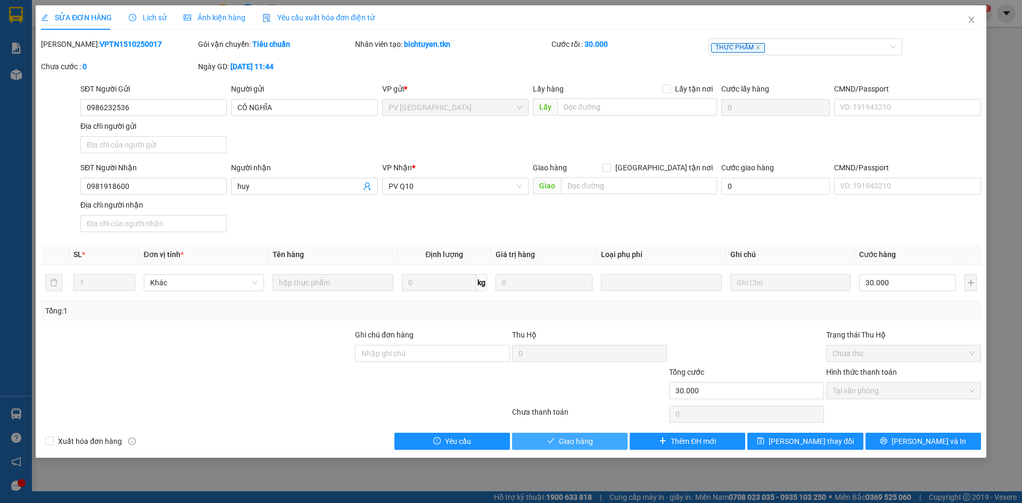
click at [583, 445] on span "Giao hàng" at bounding box center [576, 442] width 34 height 12
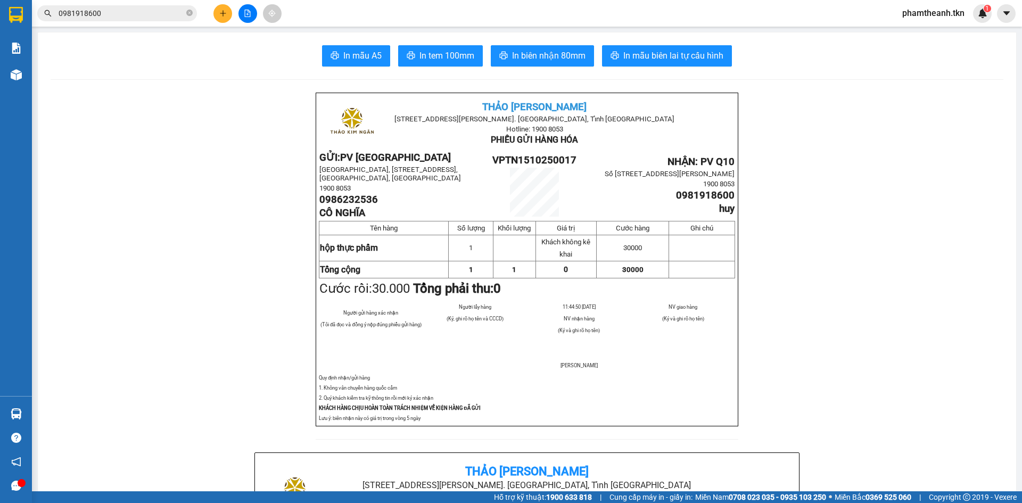
drag, startPoint x: 826, startPoint y: 289, endPoint x: 534, endPoint y: 375, distance: 304.3
click at [32, 409] on main "In mẫu A5 In tem 100mm In biên nhận 80mm In mẫu biên lai tự cấu hình [PERSON_NA…" at bounding box center [511, 245] width 1022 height 491
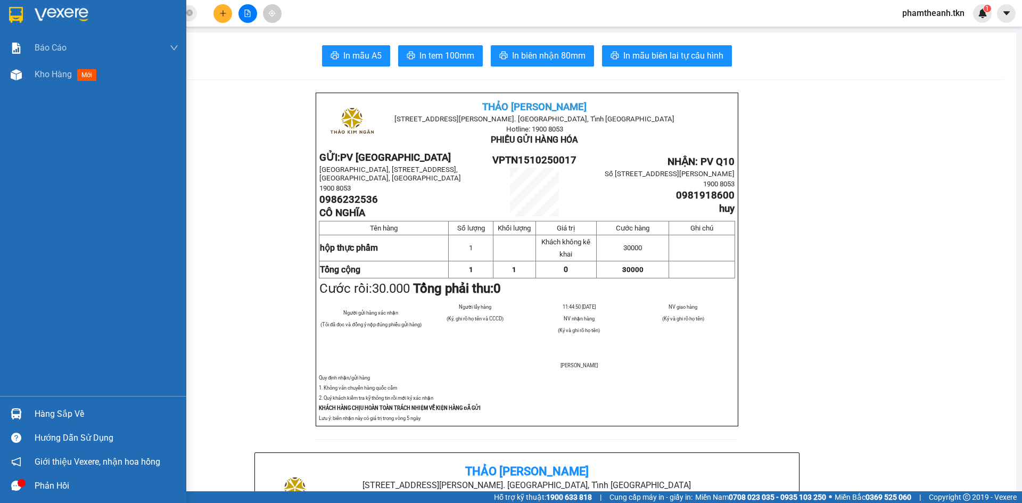
click at [29, 409] on div "Hàng sắp về" at bounding box center [93, 414] width 186 height 24
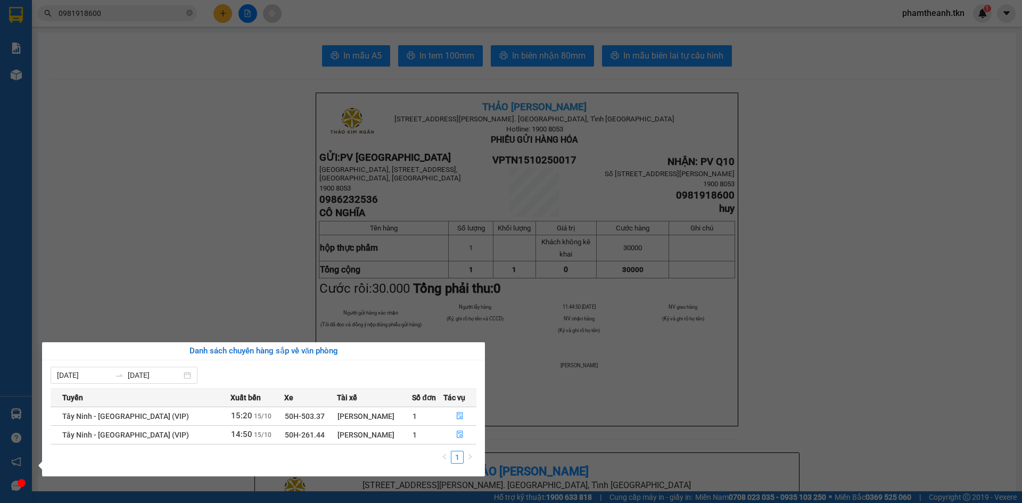
click at [265, 274] on section "Kết quả tìm kiếm ( 30 ) Bộ lọc Mã ĐH Trạng thái Món hàng Thu hộ Tổng cước Chưa …" at bounding box center [511, 251] width 1022 height 503
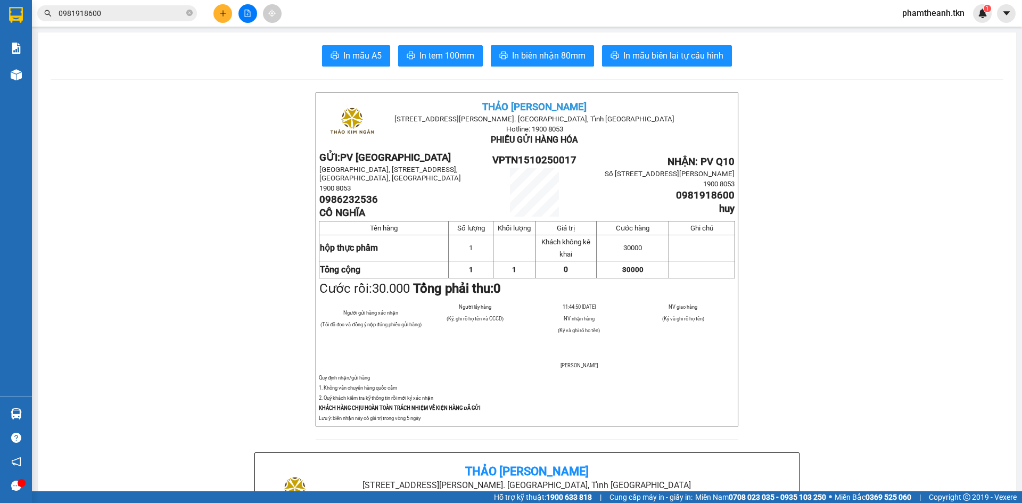
click at [223, 11] on icon "plus" at bounding box center [223, 13] width 1 height 6
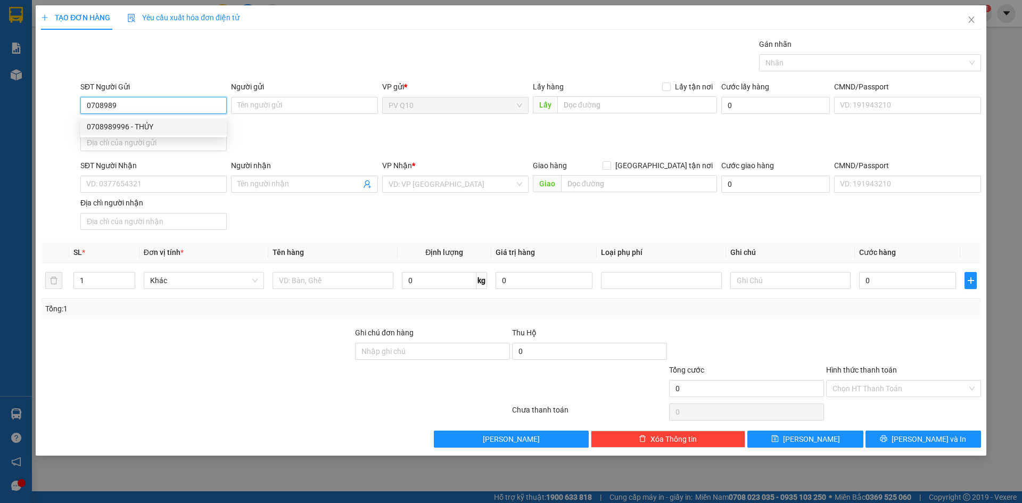
drag, startPoint x: 142, startPoint y: 122, endPoint x: 132, endPoint y: 130, distance: 12.6
click at [140, 125] on div "0708989996 - THỦY" at bounding box center [154, 127] width 134 height 12
type input "0708989996"
type input "THỦY"
type input "0708989976"
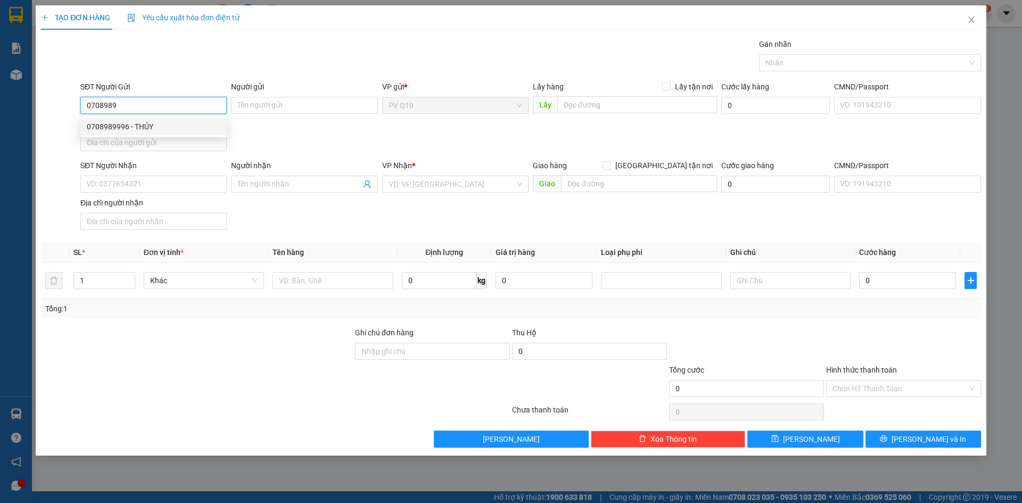
type input "CHI"
type input "30.000"
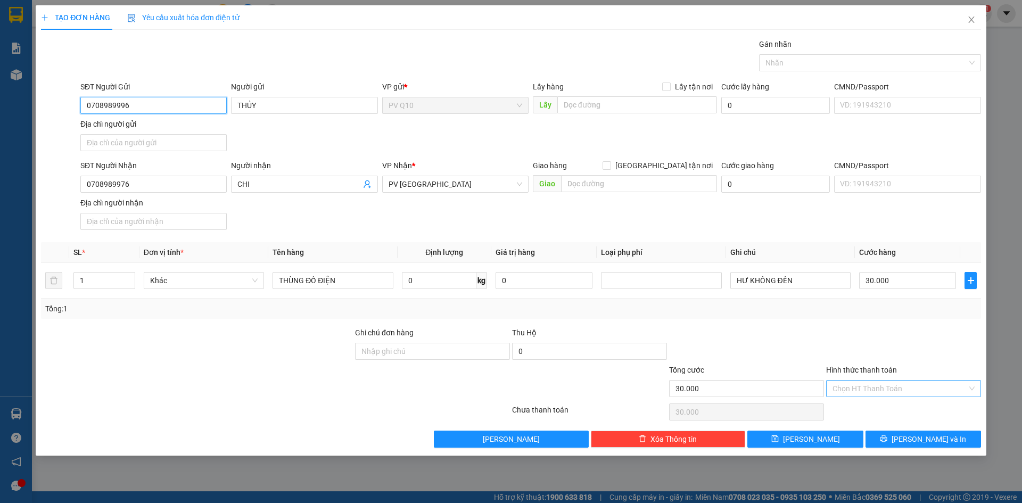
type input "0708989996"
click at [925, 391] on input "Hình thức thanh toán" at bounding box center [900, 389] width 135 height 16
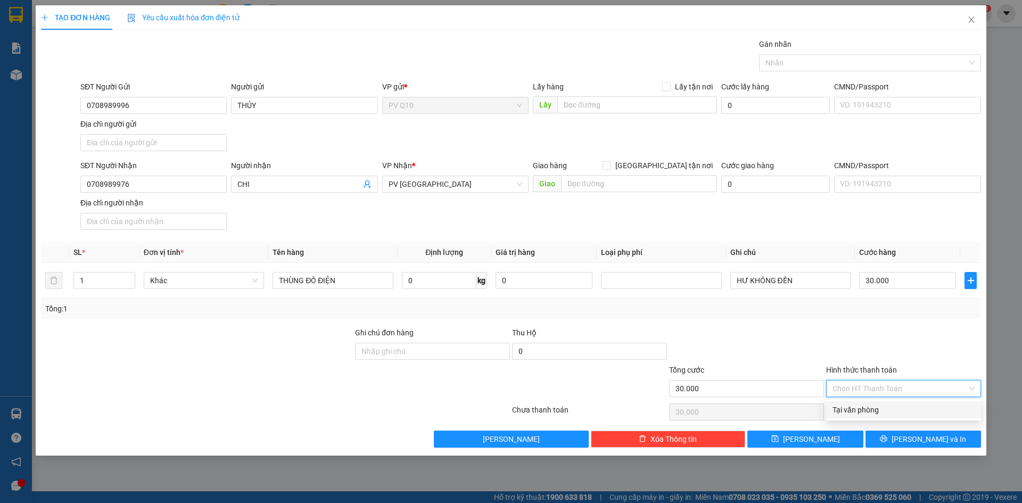
click at [913, 412] on div "Tại văn phòng" at bounding box center [904, 410] width 142 height 12
type input "0"
click at [937, 437] on span "[PERSON_NAME] và In" at bounding box center [929, 439] width 75 height 12
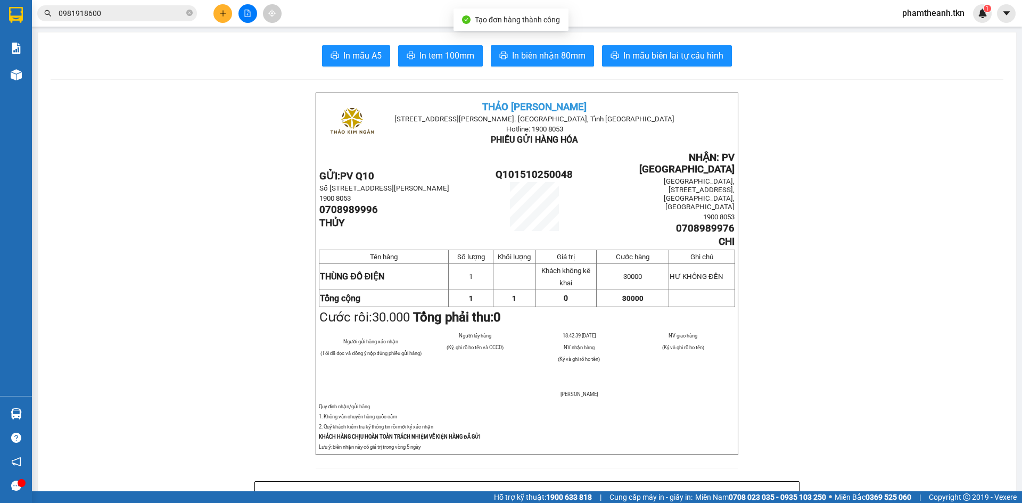
click at [388, 62] on div "In mẫu A5 In tem 100mm In biên nhận 80mm In mẫu biên lai tự cấu hình" at bounding box center [527, 55] width 953 height 21
click at [357, 58] on span "In mẫu A5" at bounding box center [362, 55] width 38 height 13
drag, startPoint x: 1009, startPoint y: 155, endPoint x: 875, endPoint y: 336, distance: 225.3
click at [995, 202] on main "In mẫu A5 In tem 100mm In biên nhận 80mm In mẫu biên lai tự cấu hình [PERSON_NA…" at bounding box center [511, 245] width 1022 height 491
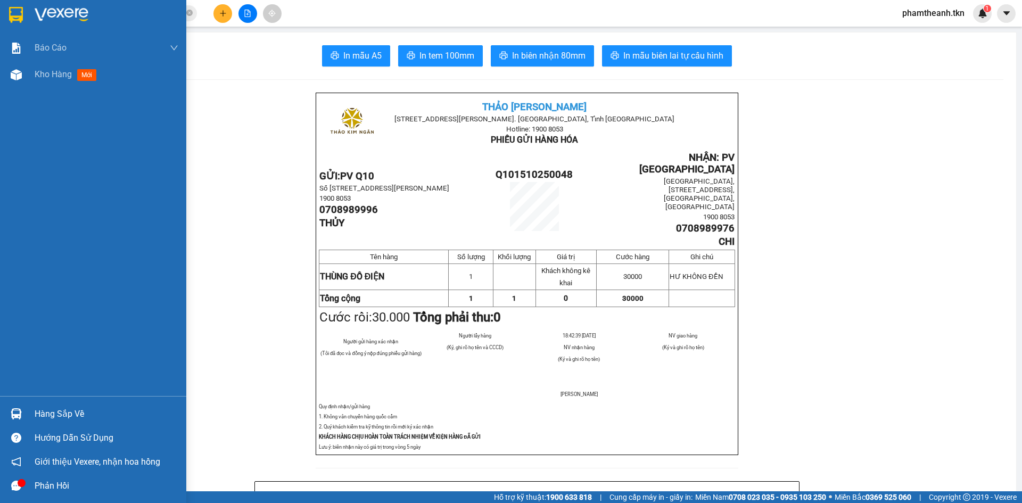
click at [29, 415] on div "Hàng sắp về" at bounding box center [93, 414] width 186 height 24
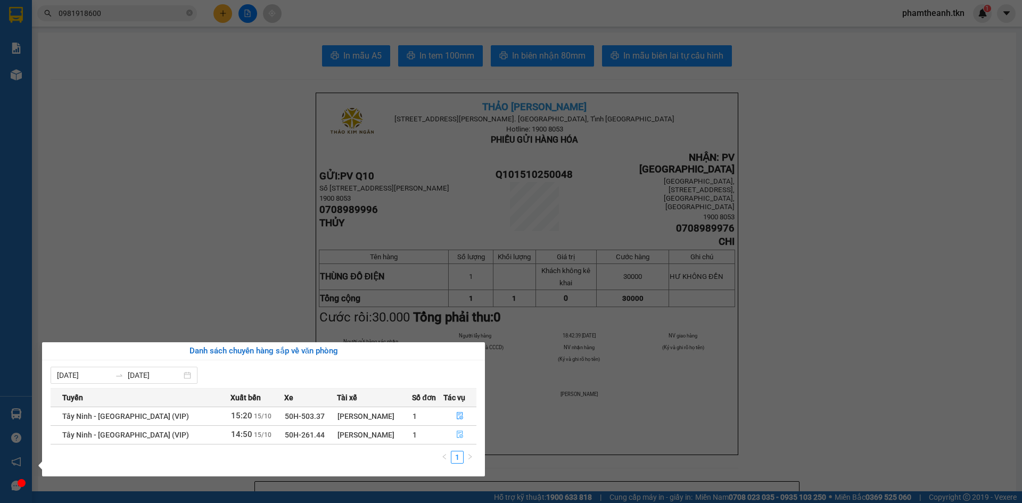
click at [454, 433] on button "button" at bounding box center [460, 434] width 32 height 17
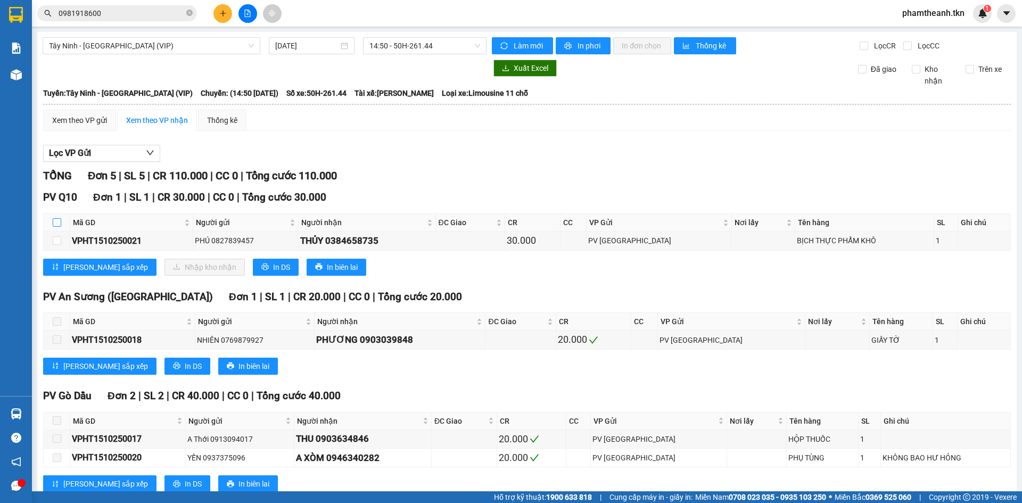
click at [57, 225] on input "checkbox" at bounding box center [57, 222] width 9 height 9
checkbox input "true"
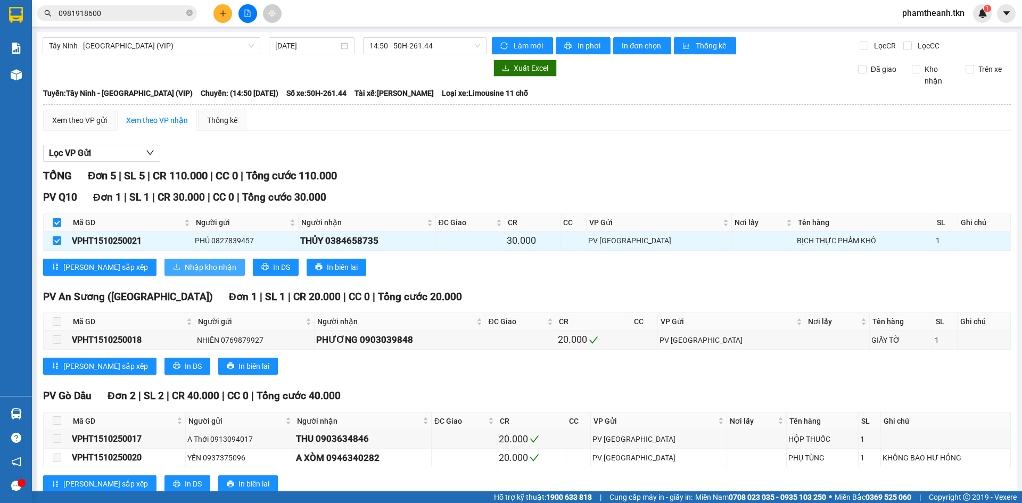
click at [173, 267] on icon "download" at bounding box center [176, 266] width 7 height 7
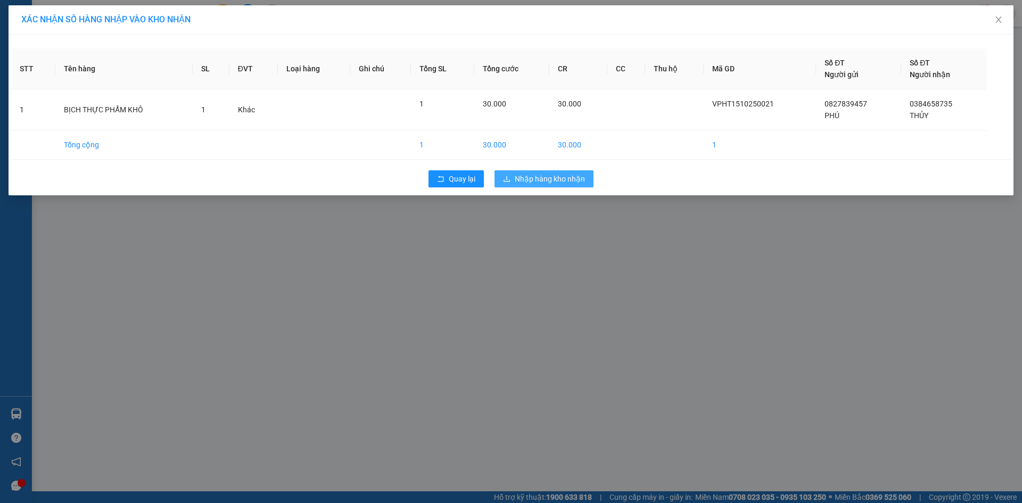
click at [543, 177] on span "Nhập hàng kho nhận" at bounding box center [550, 179] width 70 height 12
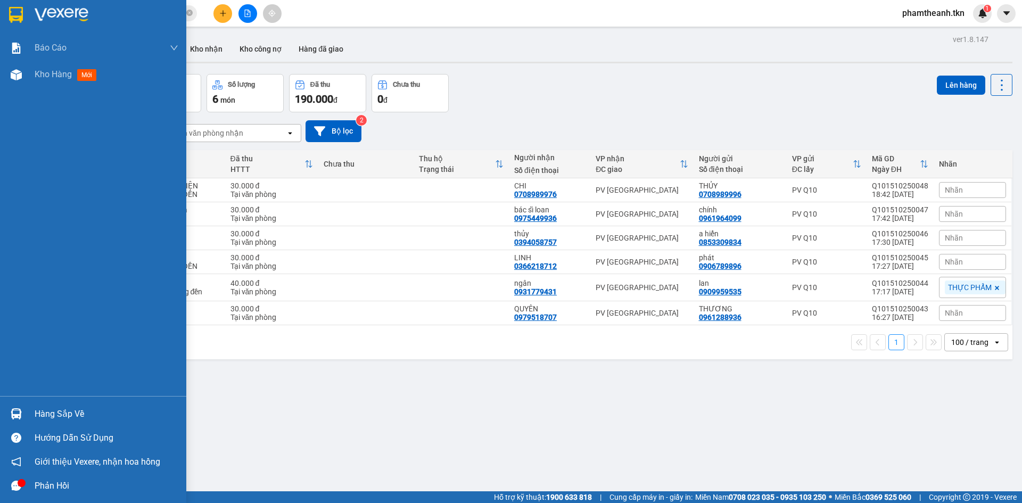
click at [51, 413] on div "Hàng sắp về" at bounding box center [107, 414] width 144 height 16
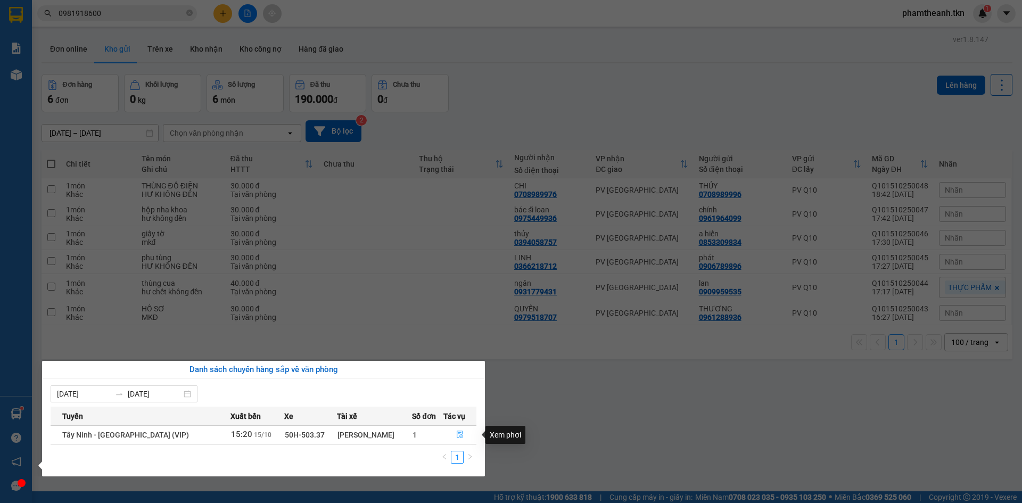
click at [453, 433] on button "button" at bounding box center [460, 434] width 32 height 17
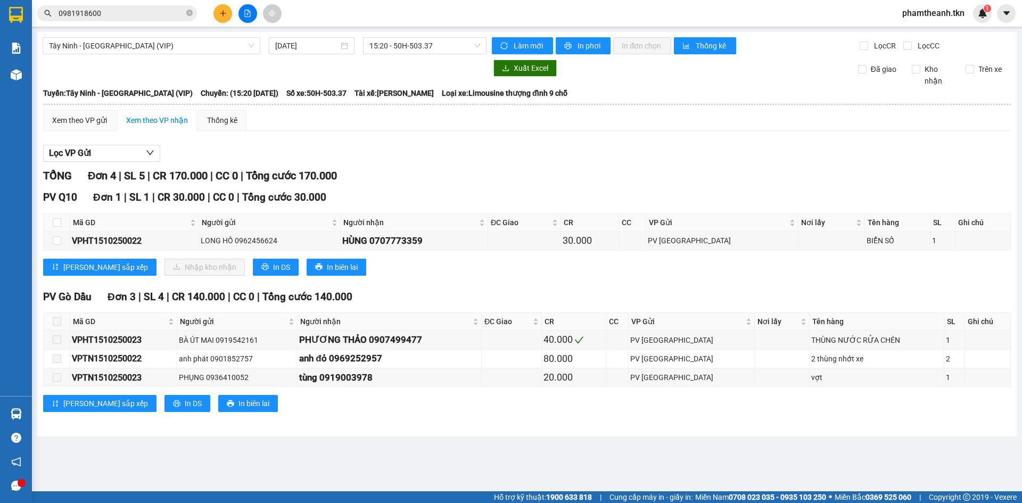
click at [64, 218] on th at bounding box center [57, 223] width 27 height 18
click at [56, 218] on label at bounding box center [57, 223] width 9 height 12
click at [56, 218] on input "checkbox" at bounding box center [57, 222] width 9 height 9
checkbox input "true"
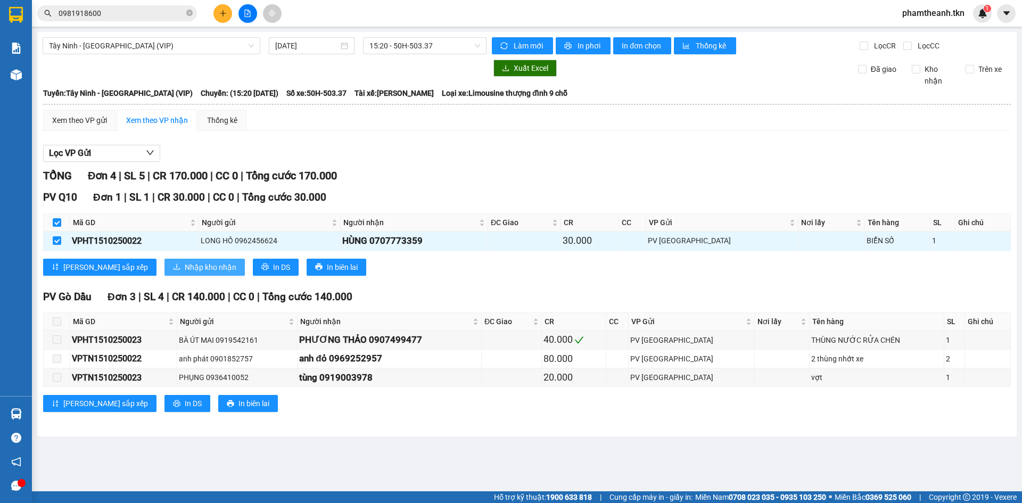
click at [185, 263] on span "Nhập kho nhận" at bounding box center [211, 267] width 52 height 12
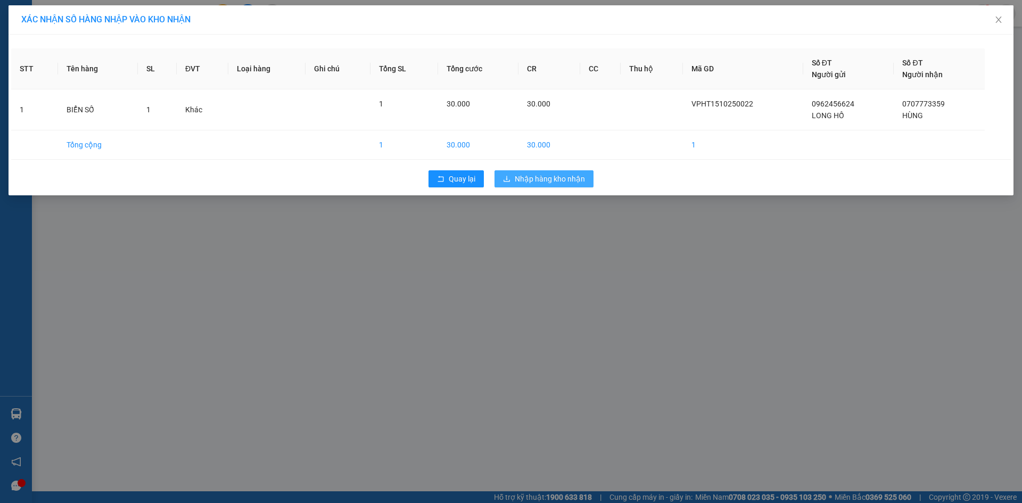
click at [556, 179] on span "Nhập hàng kho nhận" at bounding box center [550, 179] width 70 height 12
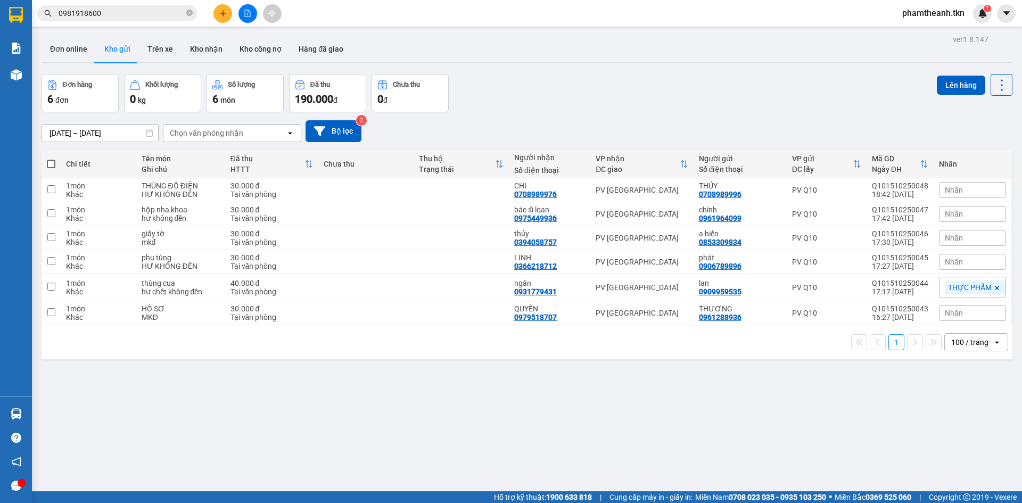
click at [726, 401] on div "ver 1.8.147 Đơn online Kho gửi Trên xe Kho nhận Kho công nợ Hàng đã giao Đơn hà…" at bounding box center [527, 283] width 980 height 503
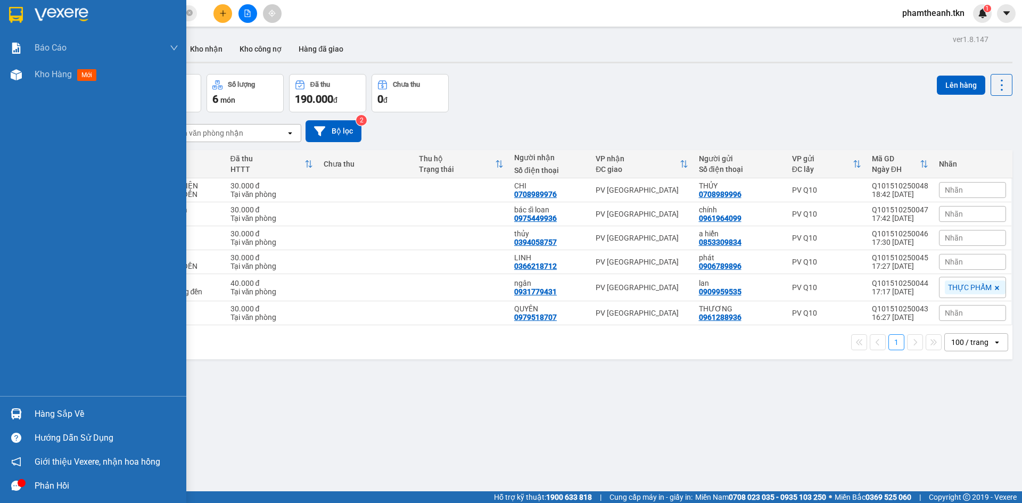
click at [44, 410] on div "Hàng sắp về" at bounding box center [107, 414] width 144 height 16
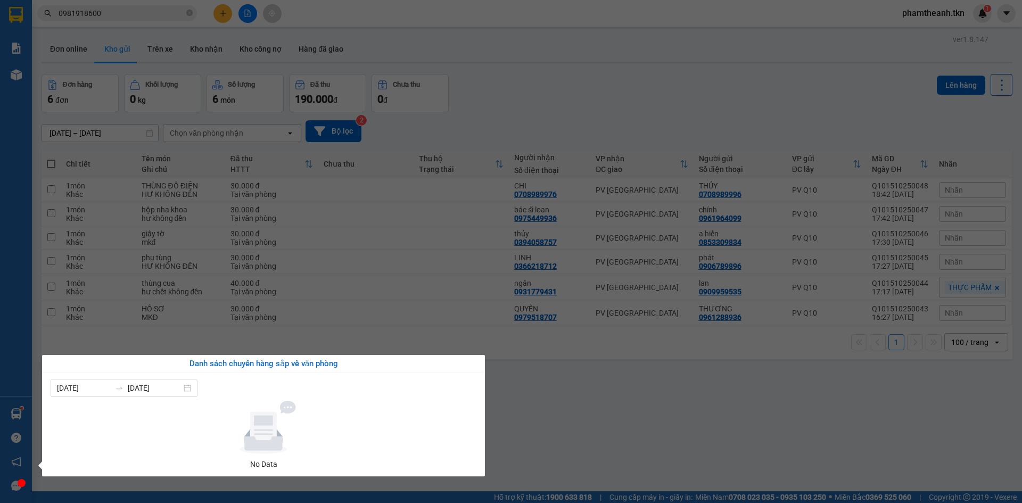
click at [543, 373] on section "Kết quả tìm kiếm ( 30 ) Bộ lọc Mã ĐH Trạng thái Món hàng Thu hộ Tổng cước Chưa …" at bounding box center [511, 251] width 1022 height 503
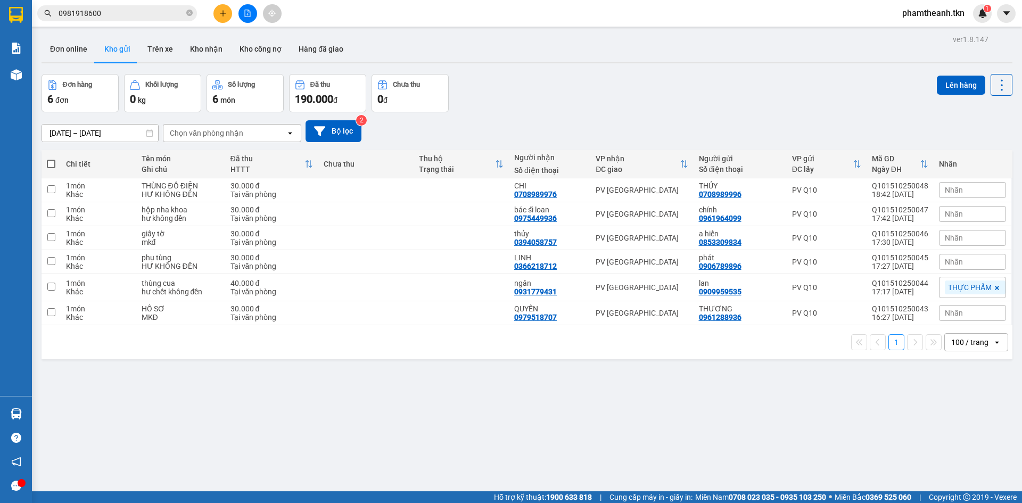
scroll to position [49, 0]
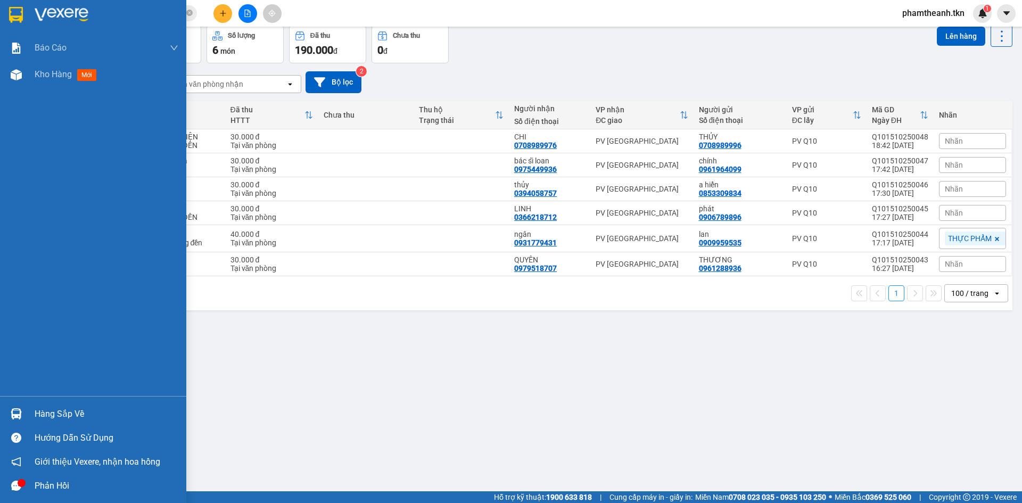
click at [80, 399] on div "Hàng sắp về Hướng dẫn sử dụng Giới thiệu Vexere, nhận hoa hồng Phản hồi" at bounding box center [93, 447] width 186 height 102
click at [39, 420] on div "Hàng sắp về" at bounding box center [107, 414] width 144 height 16
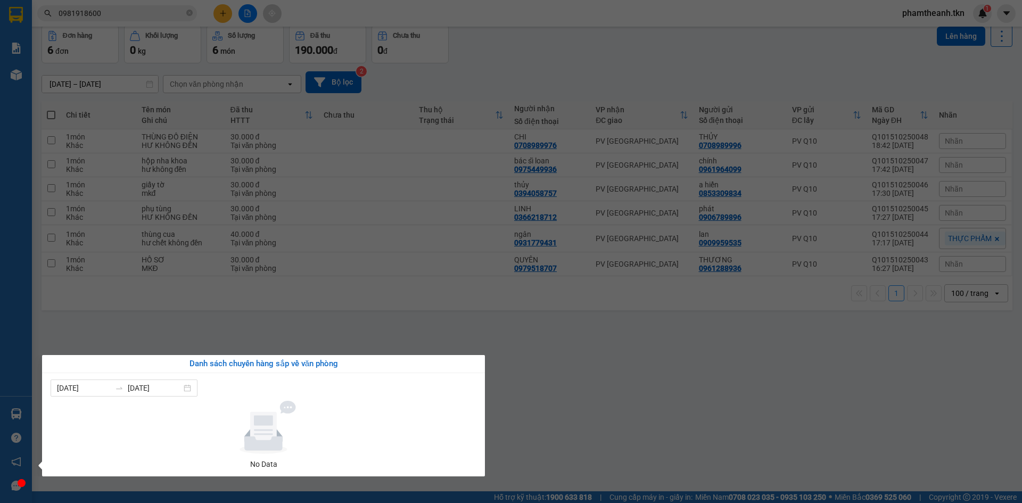
click at [412, 330] on section "Kết quả tìm kiếm ( 30 ) Bộ lọc Mã ĐH Trạng thái Món hàng Thu hộ Tổng cước Chưa …" at bounding box center [511, 251] width 1022 height 503
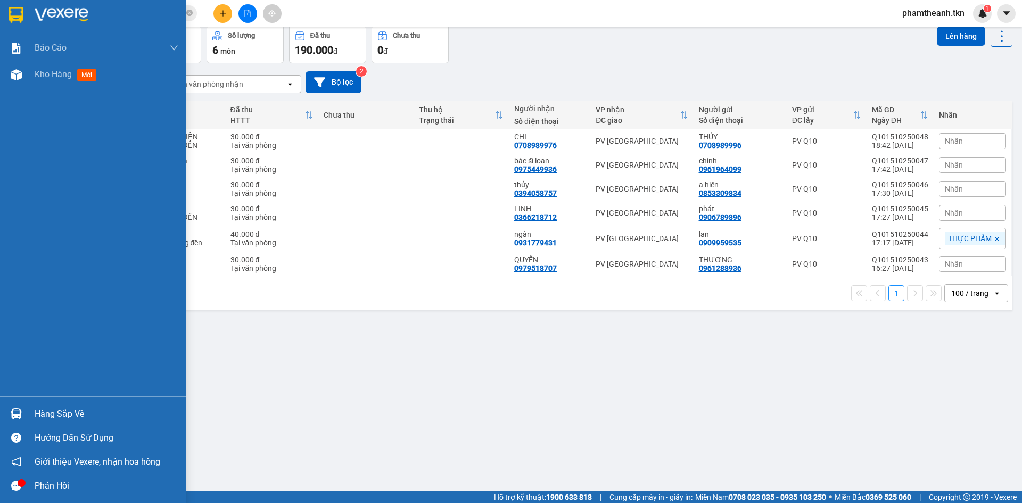
click at [27, 415] on div "Hàng sắp về" at bounding box center [93, 414] width 186 height 24
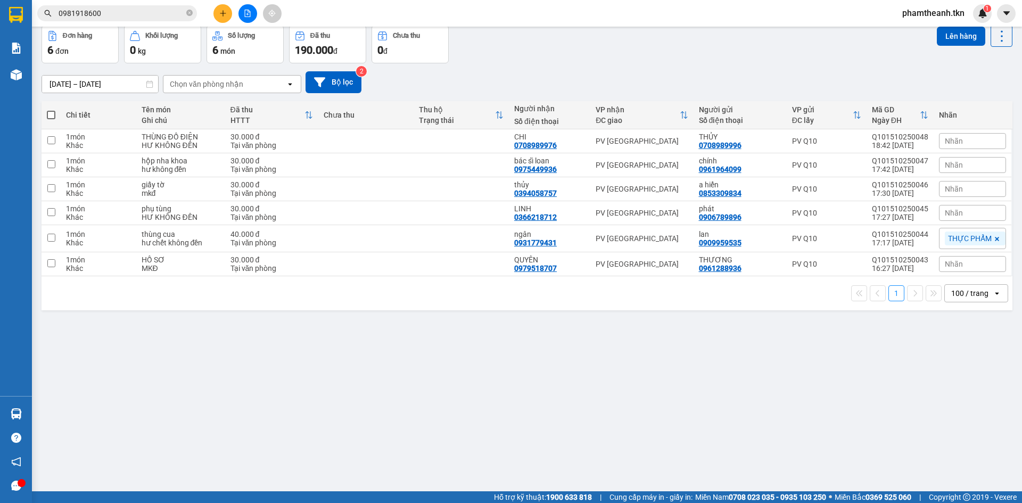
click at [277, 341] on section "Kết quả tìm kiếm ( 30 ) Bộ lọc Mã ĐH Trạng thái Món hàng Thu hộ Tổng cước Chưa …" at bounding box center [511, 251] width 1022 height 503
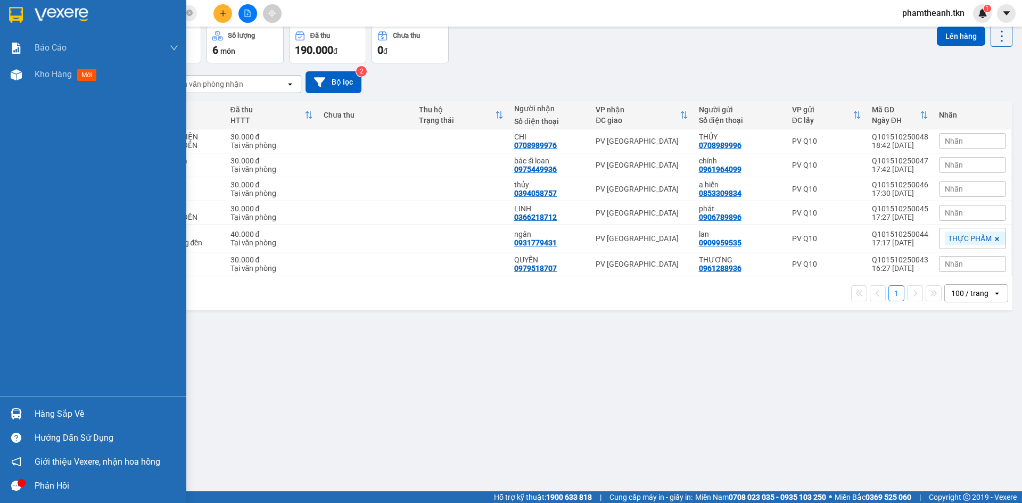
click at [45, 412] on div "Hàng sắp về" at bounding box center [107, 414] width 144 height 16
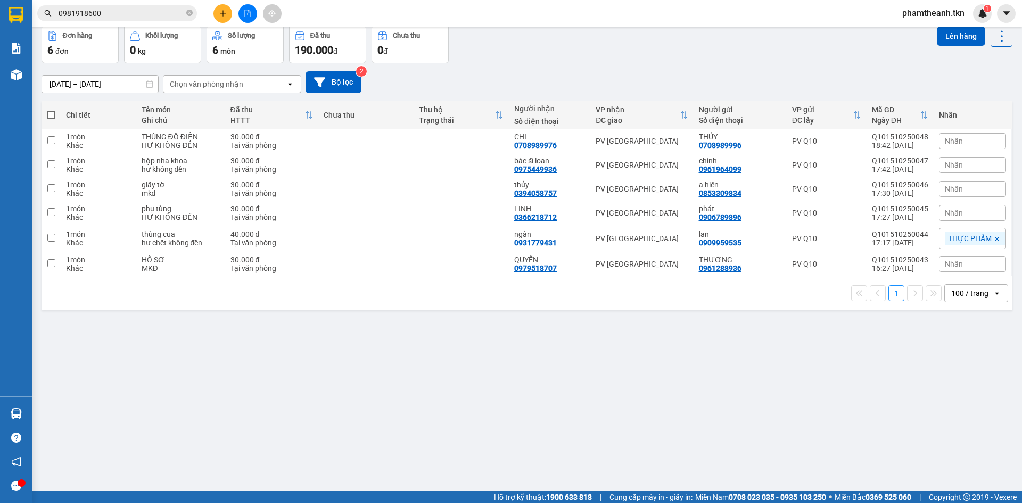
click at [220, 311] on section "Kết quả tìm kiếm ( 30 ) Bộ lọc Mã ĐH Trạng thái Món hàng Thu hộ Tổng cước Chưa …" at bounding box center [511, 251] width 1022 height 503
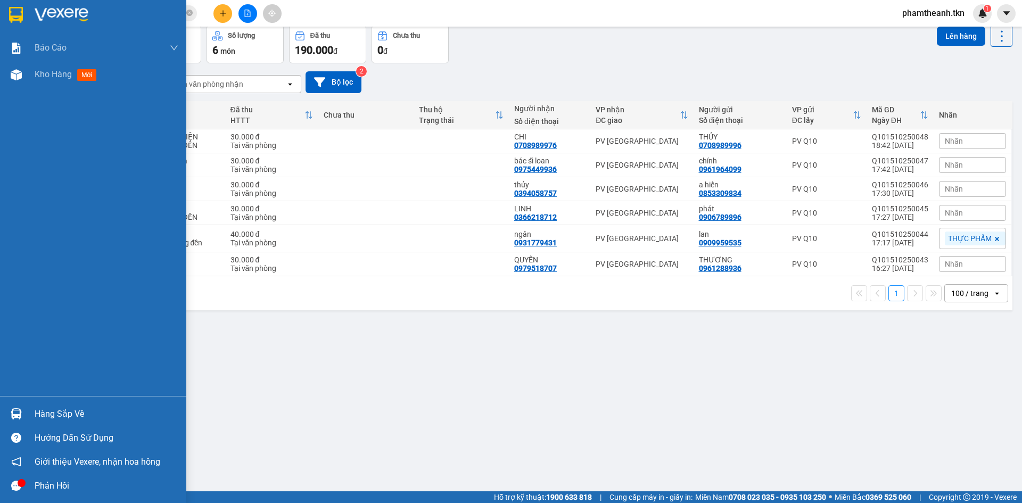
click at [34, 414] on div "Hàng sắp về" at bounding box center [93, 414] width 186 height 24
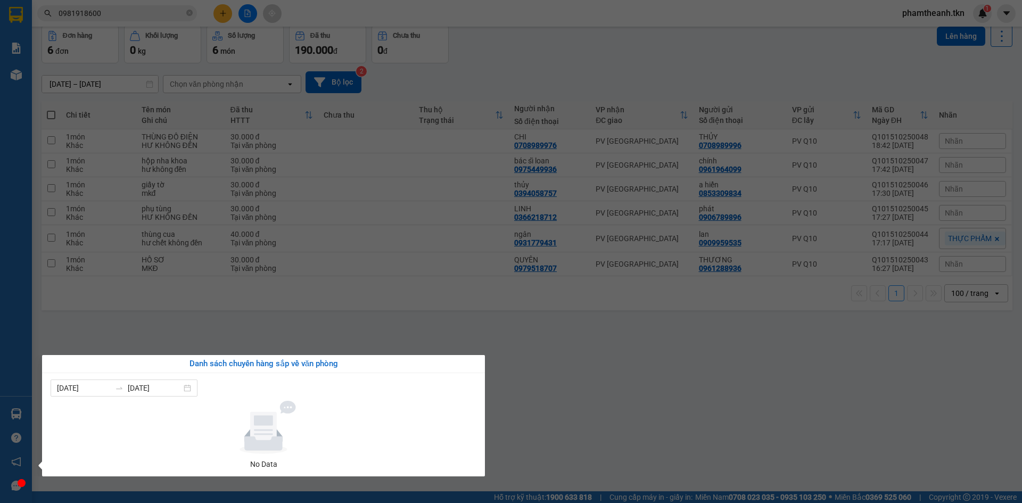
click at [774, 381] on section "Kết quả tìm kiếm ( 30 ) Bộ lọc Mã ĐH Trạng thái Món hàng Thu hộ Tổng cước Chưa …" at bounding box center [511, 251] width 1022 height 503
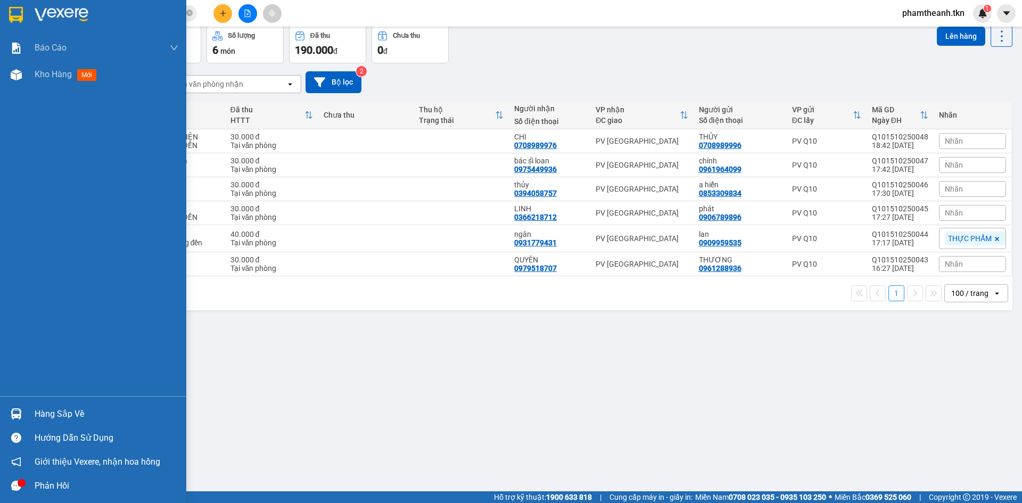
click at [63, 407] on div "Hàng sắp về" at bounding box center [107, 414] width 144 height 16
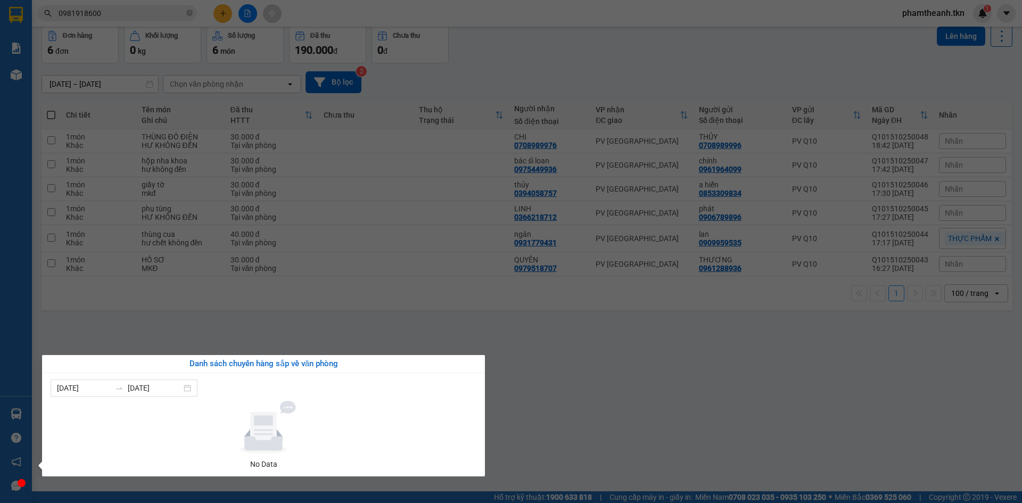
click at [276, 257] on section "Kết quả tìm kiếm ( 30 ) Bộ lọc Mã ĐH Trạng thái Món hàng Thu hộ Tổng cước Chưa …" at bounding box center [511, 251] width 1022 height 503
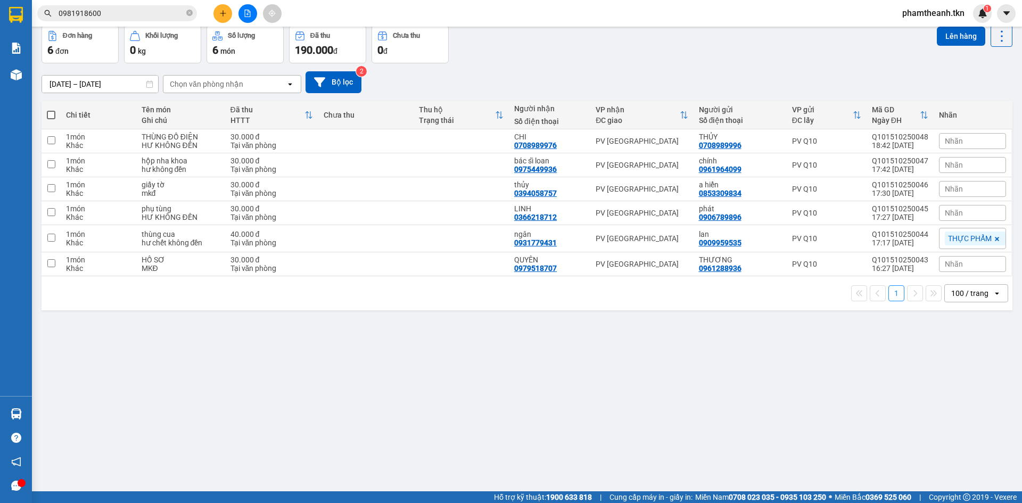
click at [584, 51] on div "Đơn hàng 6 đơn Khối lượng 0 kg Số lượng 6 món Đã thu 190.000 đ Chưa thu 0 đ Lên…" at bounding box center [527, 44] width 971 height 38
click at [224, 16] on icon "plus" at bounding box center [222, 13] width 7 height 7
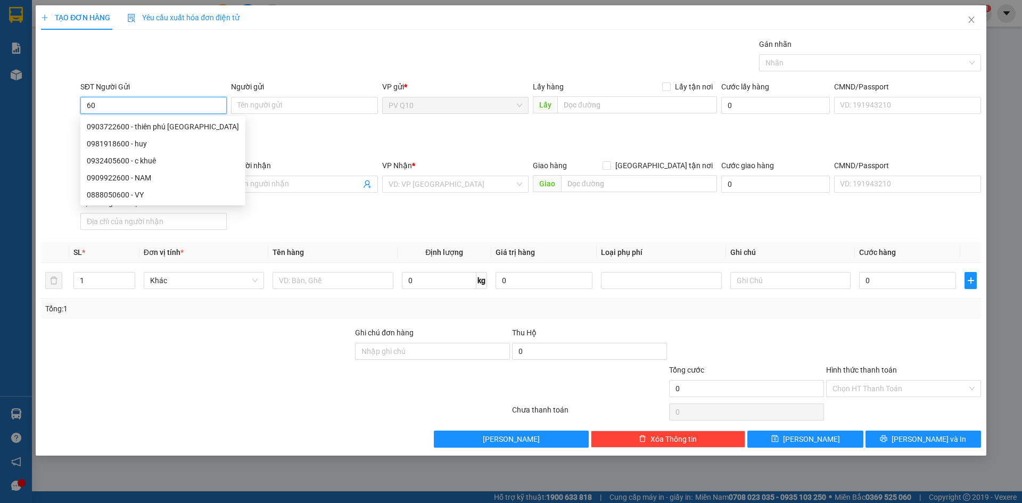
type input "6"
type input "0913613600"
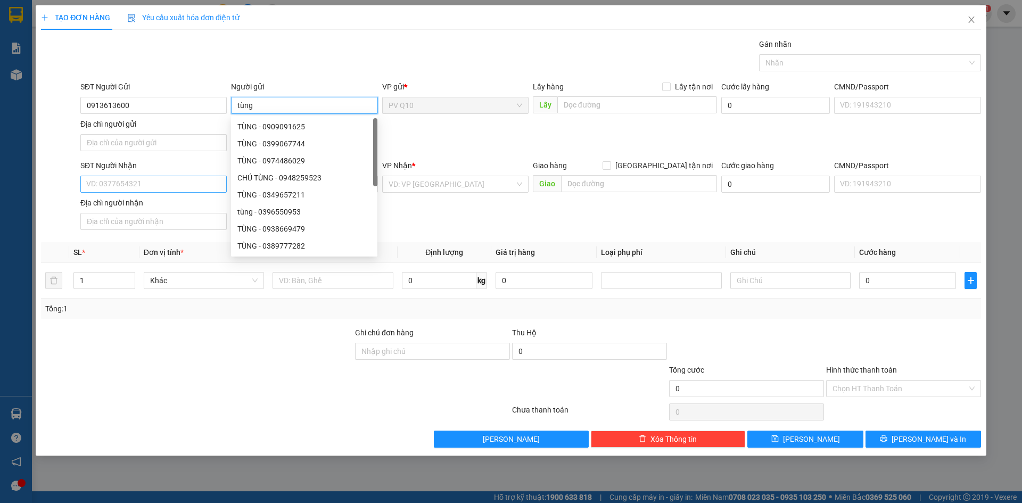
type input "tùng"
click at [120, 179] on input "SĐT Người Nhận" at bounding box center [153, 184] width 146 height 17
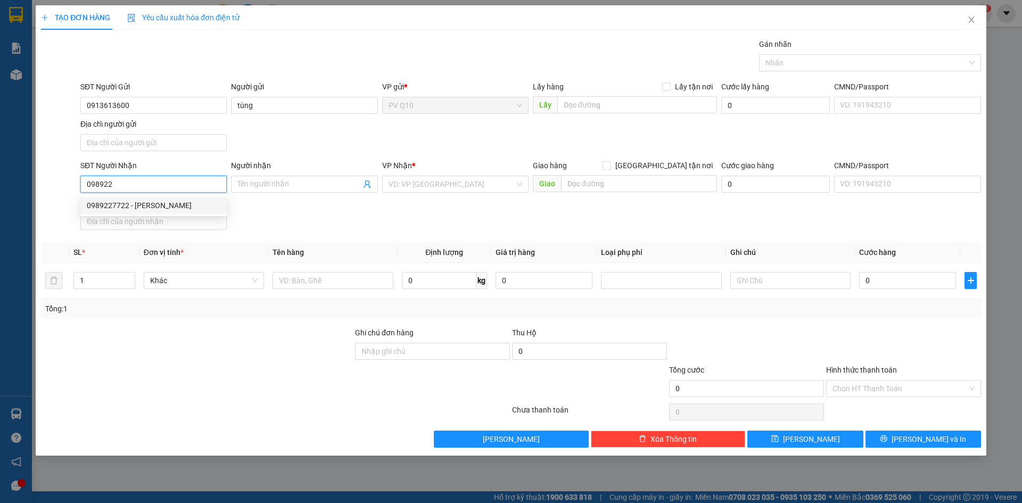
click at [115, 209] on div "0989227722 - [PERSON_NAME]" at bounding box center [154, 206] width 134 height 12
type input "0989227722"
type input "[PERSON_NAME]"
type input "30.000"
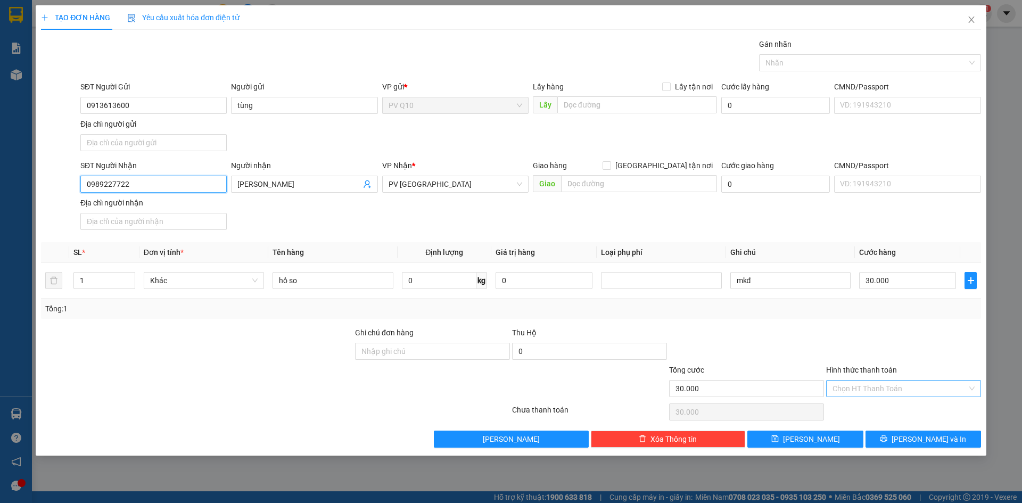
type input "0989227722"
click at [864, 384] on input "Hình thức thanh toán" at bounding box center [900, 389] width 135 height 16
click at [861, 403] on div "Tại văn phòng" at bounding box center [903, 409] width 155 height 17
type input "0"
click at [885, 434] on button "[PERSON_NAME] và In" at bounding box center [924, 439] width 116 height 17
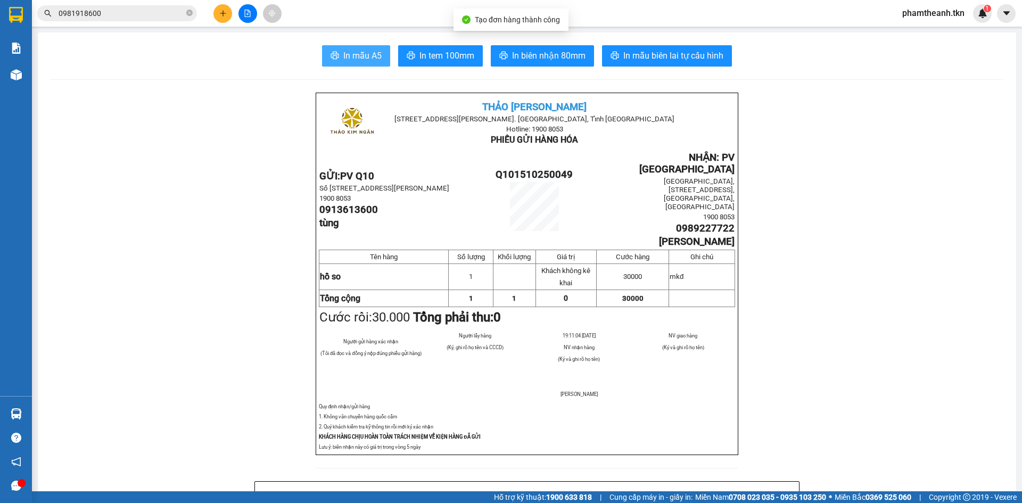
click at [356, 56] on span "In mẫu A5" at bounding box center [362, 55] width 38 height 13
click at [693, 3] on div "Kết quả tìm kiếm ( 30 ) Bộ lọc Mã ĐH Trạng thái Món hàng Thu hộ Tổng cước Chưa …" at bounding box center [511, 13] width 1022 height 27
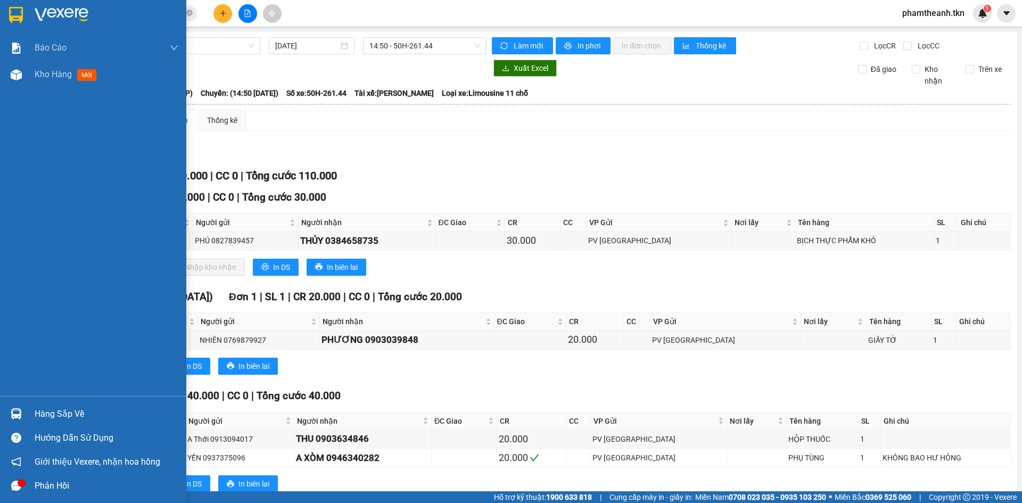
scroll to position [23, 0]
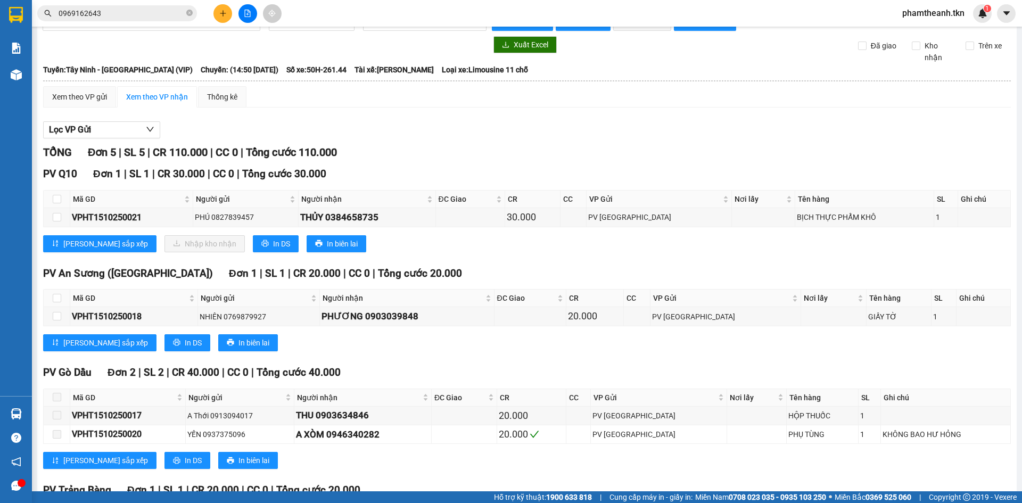
click at [421, 94] on div "Xem theo VP gửi Xem theo VP nhận Thống kê" at bounding box center [527, 96] width 968 height 21
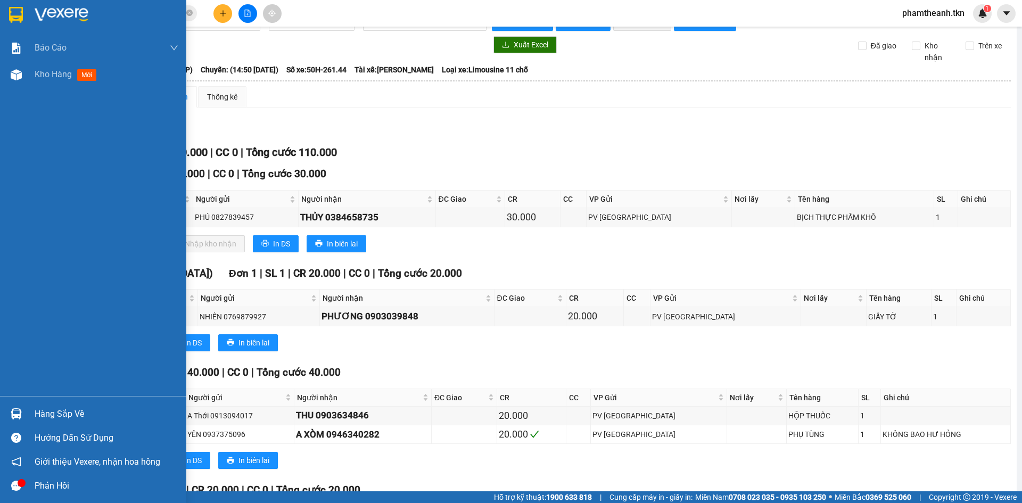
click at [48, 5] on div at bounding box center [93, 17] width 186 height 35
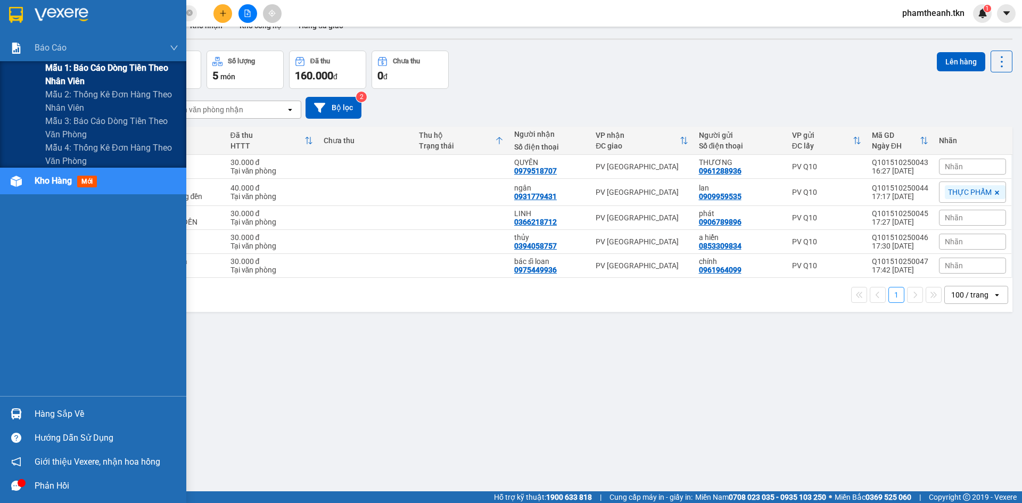
click at [68, 75] on span "Mẫu 1: Báo cáo dòng tiền theo nhân viên" at bounding box center [111, 74] width 133 height 27
